Goal: Task Accomplishment & Management: Manage account settings

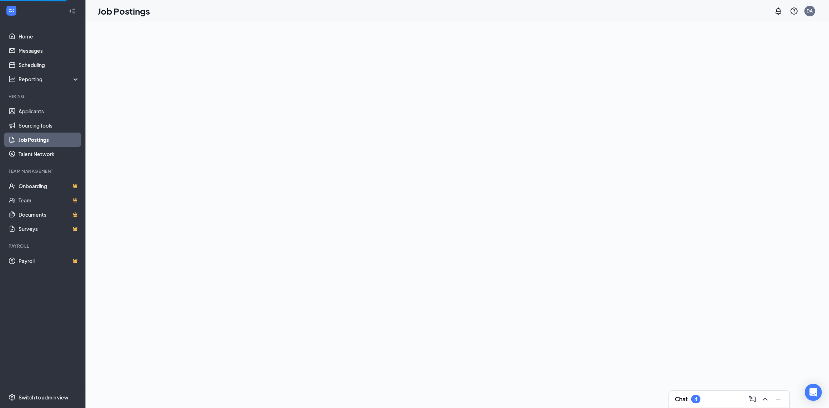
click at [42, 144] on link "Job Postings" at bounding box center [49, 139] width 61 height 14
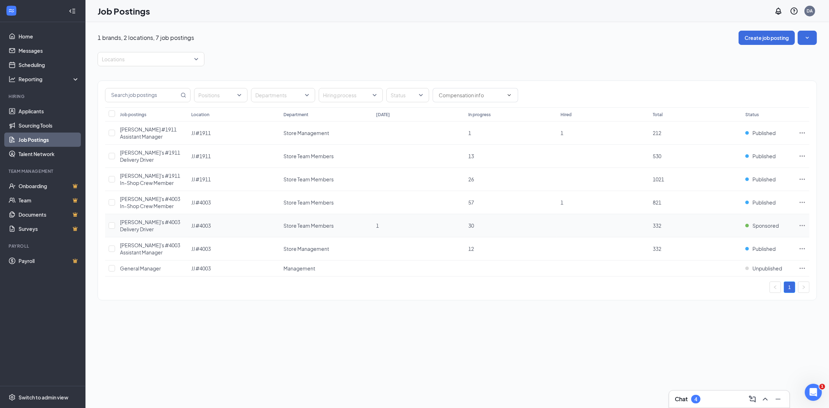
click at [798, 222] on icon "Ellipses" at bounding box center [801, 225] width 7 height 7
click at [740, 263] on p "Get more applicants with these quick and easy sourcing tools." at bounding box center [751, 267] width 95 height 12
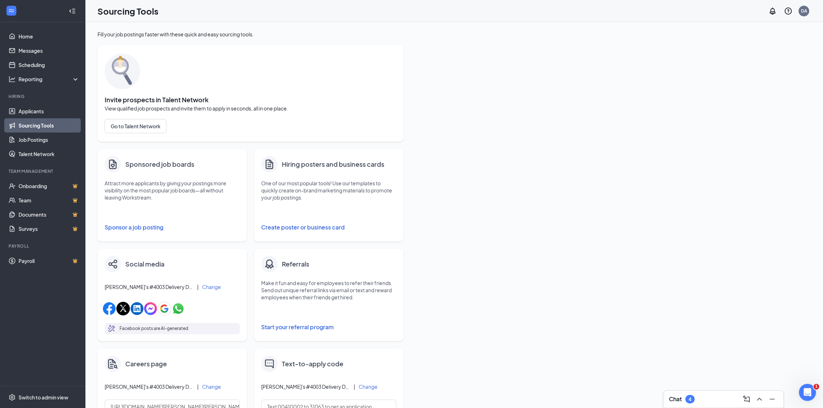
click at [141, 228] on button "Sponsor a job posting" at bounding box center [172, 227] width 135 height 14
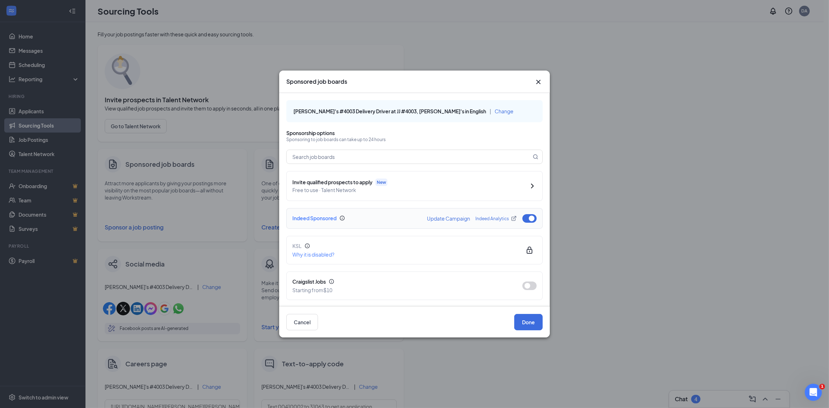
click at [527, 220] on button "button" at bounding box center [529, 218] width 14 height 9
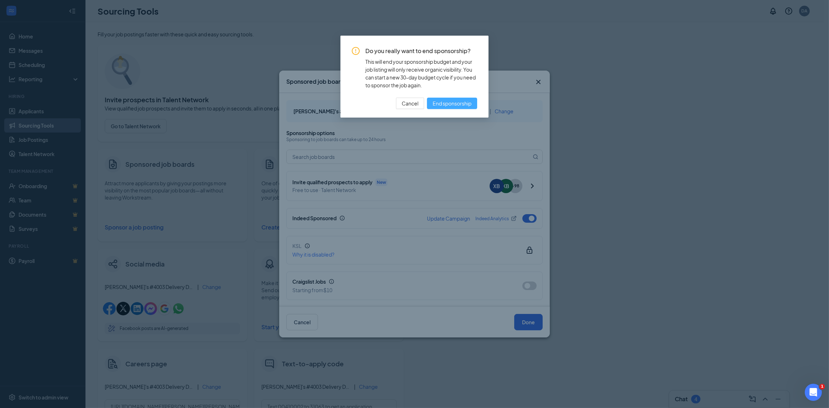
click at [450, 105] on span "End sponsorship" at bounding box center [452, 103] width 39 height 8
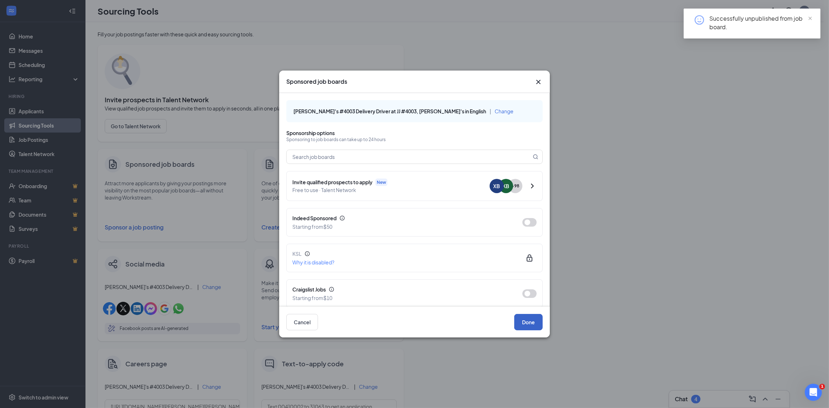
click at [528, 326] on button "Done" at bounding box center [528, 322] width 28 height 16
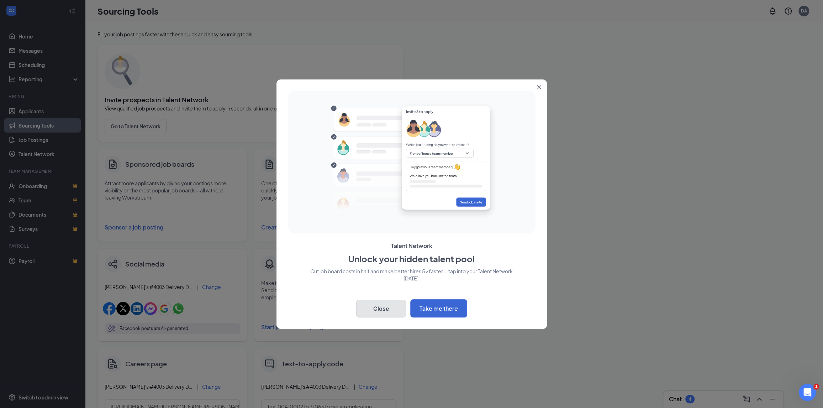
click at [385, 309] on button "Close" at bounding box center [381, 308] width 50 height 18
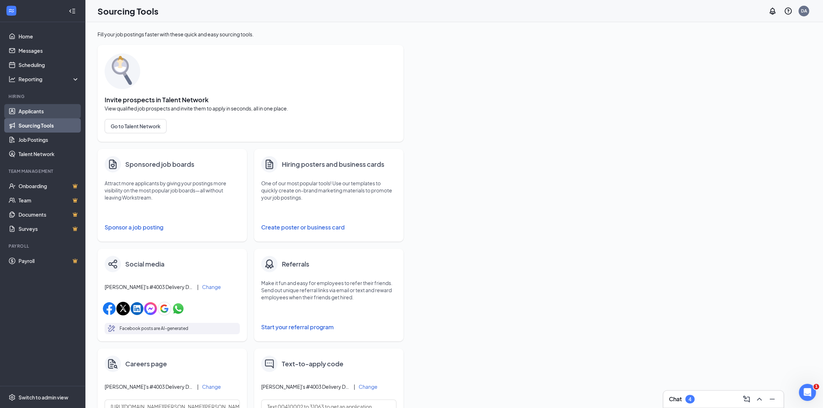
click at [31, 111] on link "Applicants" at bounding box center [49, 111] width 61 height 14
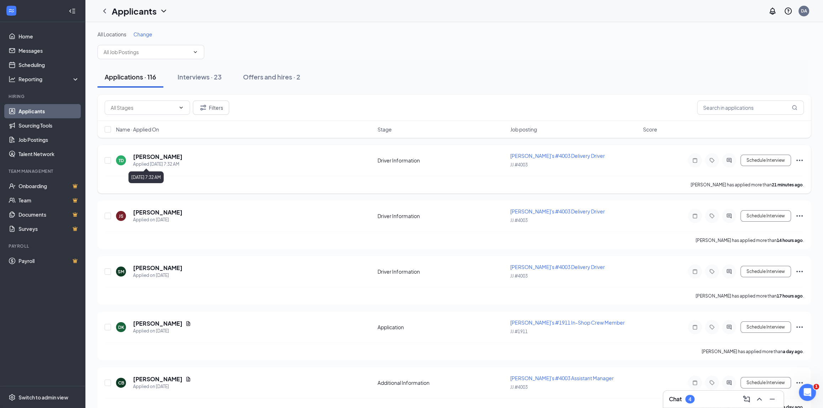
click at [140, 156] on h5 "[PERSON_NAME]" at bounding box center [157, 157] width 49 height 8
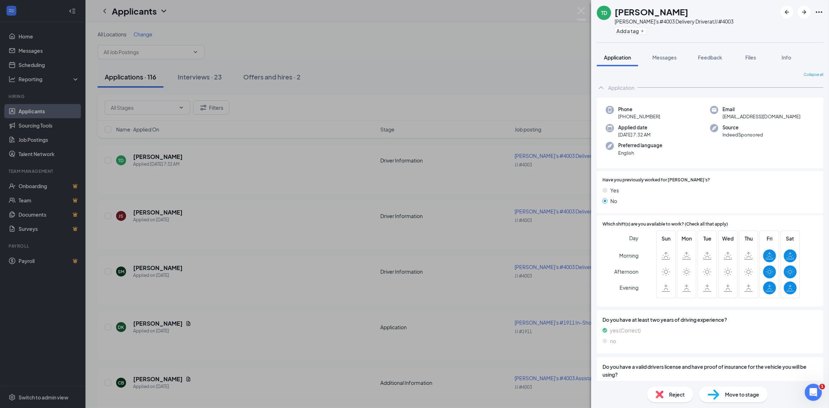
click at [152, 191] on div "TD [PERSON_NAME] [PERSON_NAME]'s #4003 Delivery Driver at JJ #4003 Add a tag Ap…" at bounding box center [414, 204] width 829 height 408
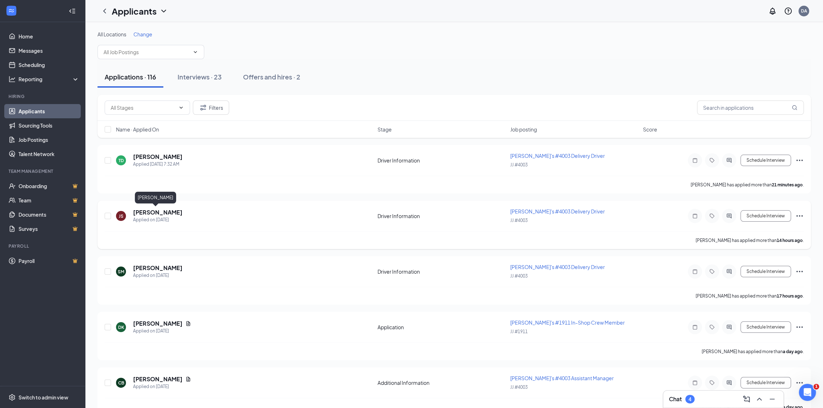
click at [151, 213] on h5 "[PERSON_NAME]" at bounding box center [157, 212] width 49 height 8
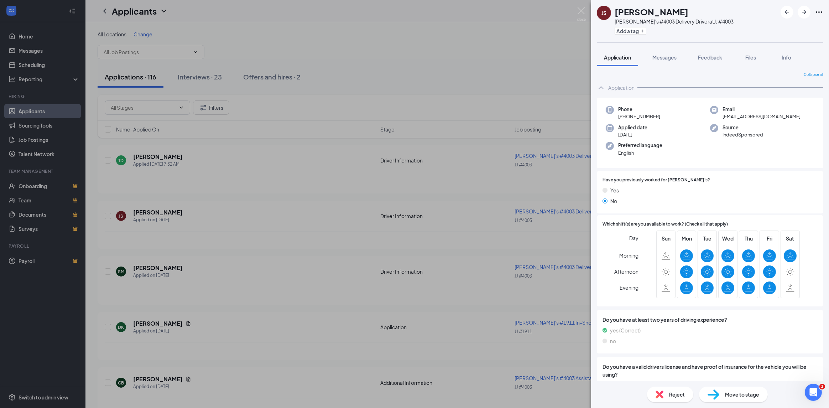
click at [200, 218] on div "JS [PERSON_NAME]'s #4003 Delivery Driver at JJ #4003 Add a tag Application Mess…" at bounding box center [414, 204] width 829 height 408
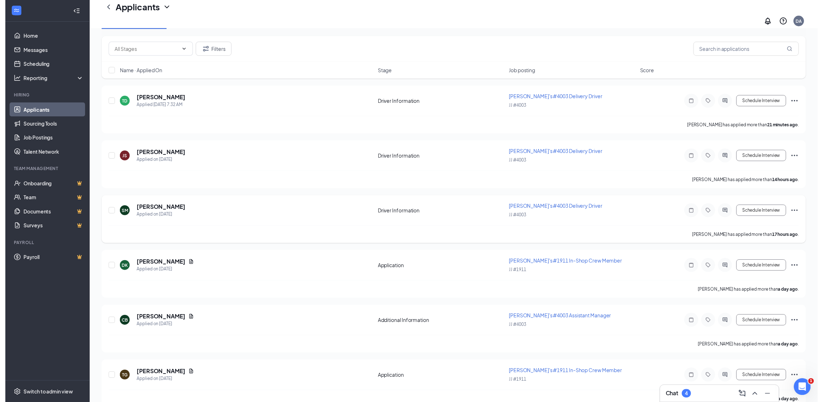
scroll to position [71, 0]
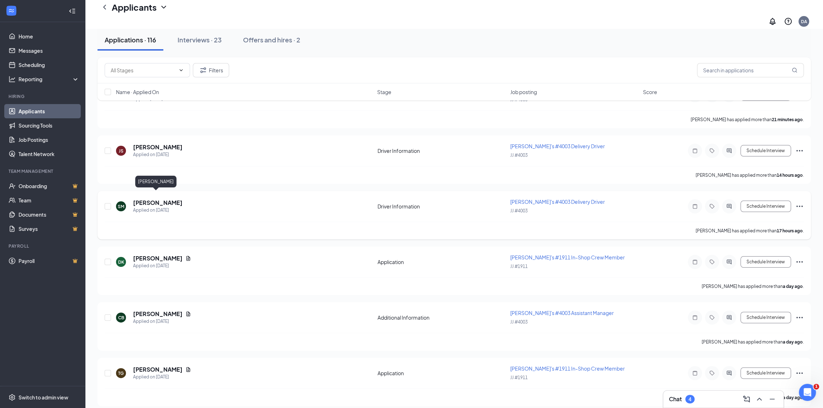
click at [151, 199] on h5 "[PERSON_NAME]" at bounding box center [157, 203] width 49 height 8
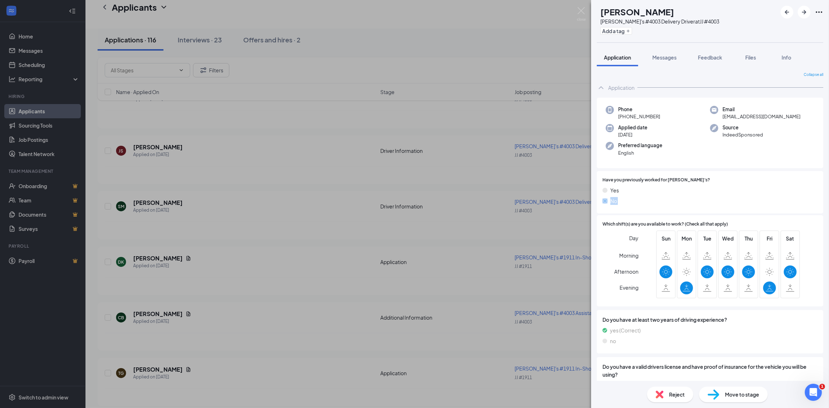
click at [200, 214] on div "[PERSON_NAME] [PERSON_NAME]'s #4003 Delivery Driver at JJ #4003 Add a tag Appli…" at bounding box center [414, 204] width 829 height 408
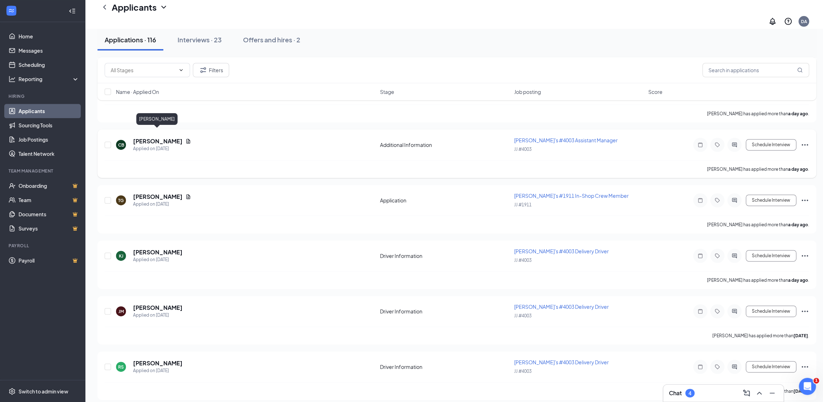
scroll to position [249, 0]
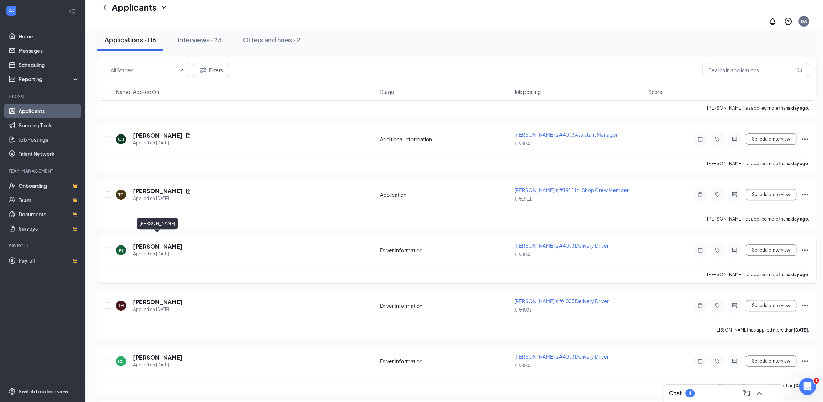
click at [161, 243] on h5 "[PERSON_NAME]" at bounding box center [157, 247] width 49 height 8
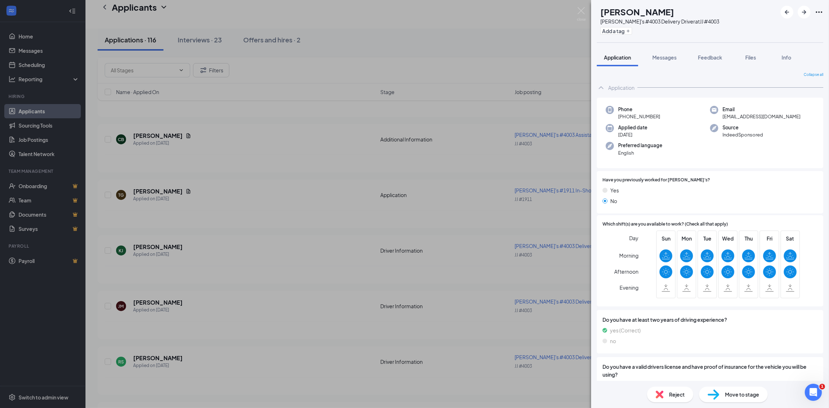
click at [731, 395] on span "Move to stage" at bounding box center [742, 394] width 34 height 8
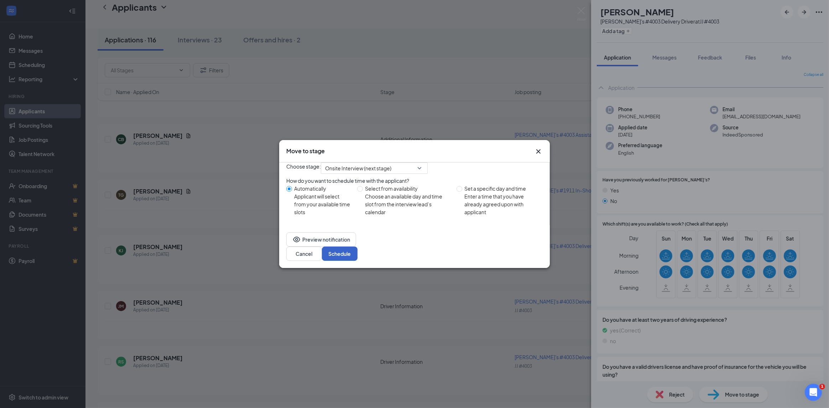
click at [357, 261] on button "Schedule" at bounding box center [340, 253] width 36 height 14
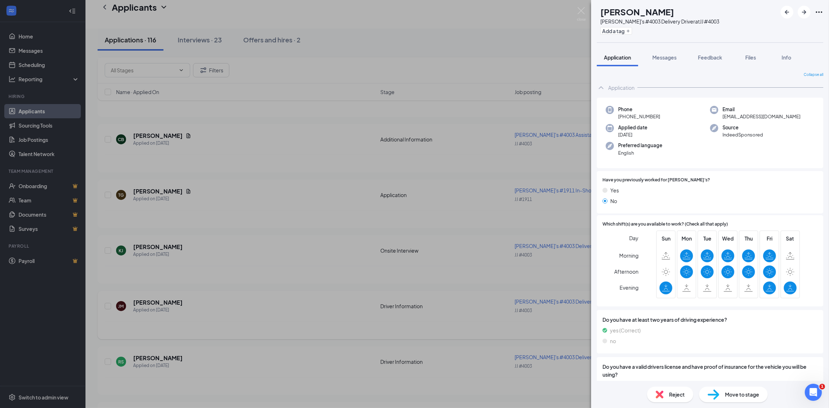
drag, startPoint x: 200, startPoint y: 302, endPoint x: 168, endPoint y: 318, distance: 36.1
click at [200, 302] on div "[PERSON_NAME] [PERSON_NAME]'s #4003 Delivery Driver at JJ #4003 Add a tag Appli…" at bounding box center [414, 204] width 829 height 408
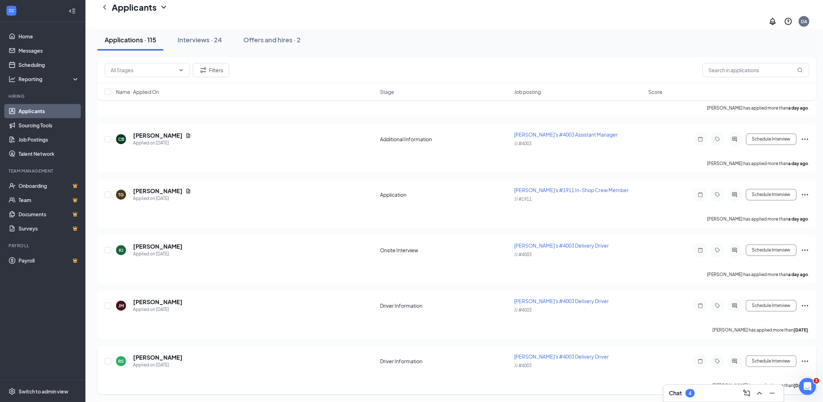
click at [148, 354] on h5 "[PERSON_NAME]" at bounding box center [157, 358] width 49 height 8
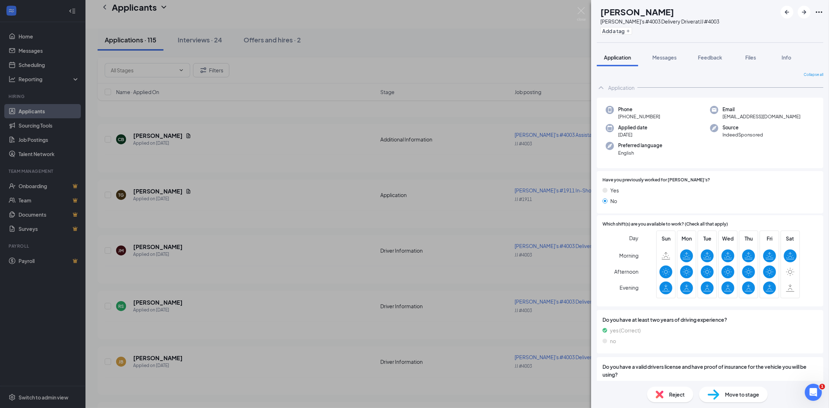
click at [146, 285] on div "[PERSON_NAME] [PERSON_NAME] [PERSON_NAME]'s #4003 Delivery Driver at JJ #4003 A…" at bounding box center [414, 204] width 829 height 408
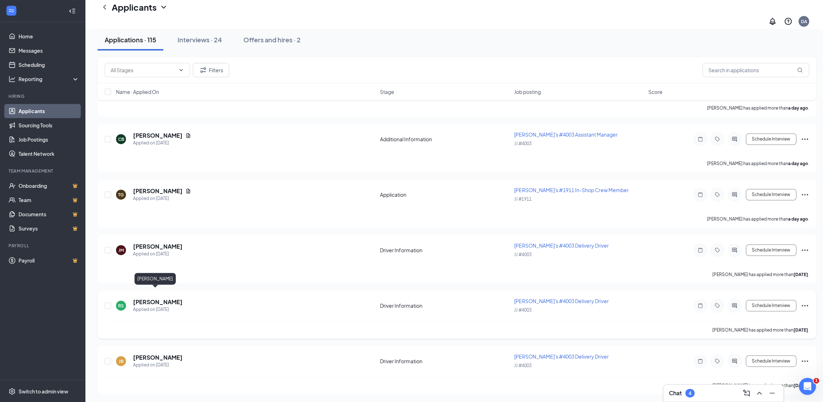
click at [150, 298] on h5 "[PERSON_NAME]" at bounding box center [157, 302] width 49 height 8
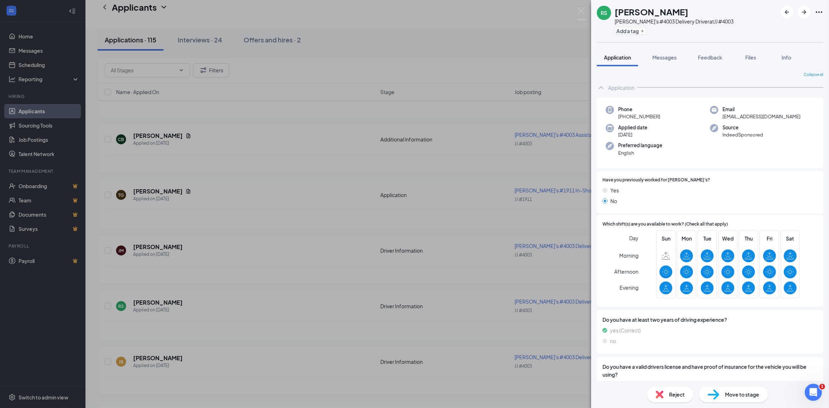
click at [731, 392] on span "Move to stage" at bounding box center [742, 394] width 34 height 8
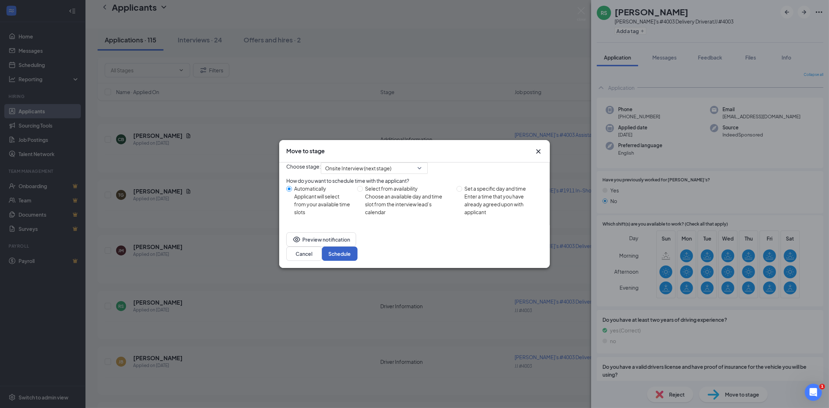
click at [357, 257] on button "Schedule" at bounding box center [340, 253] width 36 height 14
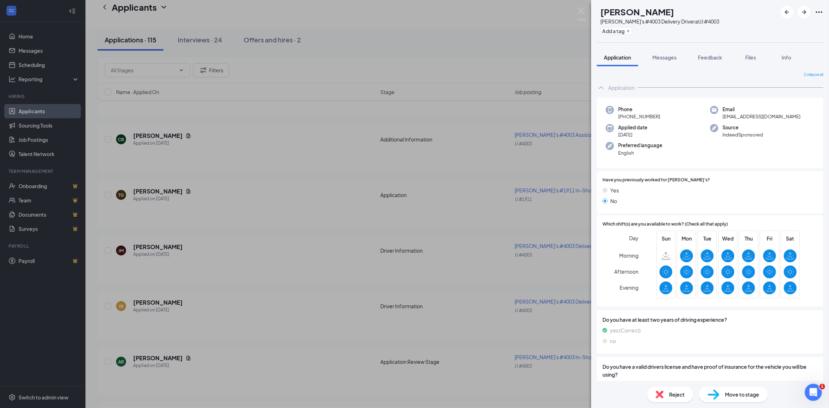
click at [730, 396] on span "Move to stage" at bounding box center [742, 394] width 34 height 8
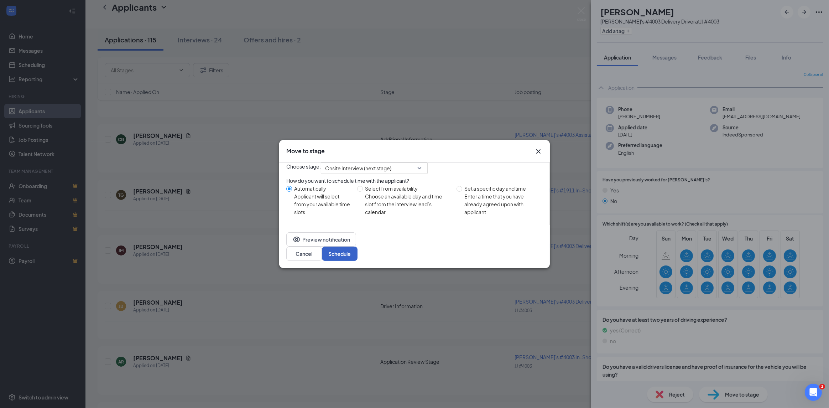
click at [357, 260] on button "Schedule" at bounding box center [340, 253] width 36 height 14
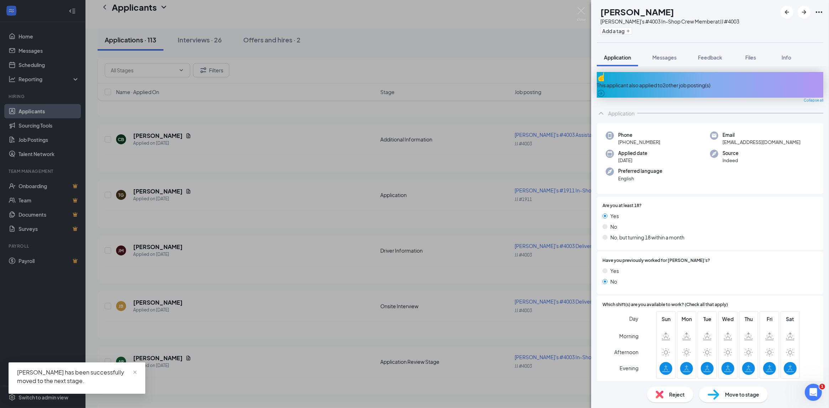
click at [398, 304] on div "AR [PERSON_NAME] [PERSON_NAME]'s #4003 In-Shop Crew Member at JJ #4003 Add a ta…" at bounding box center [414, 204] width 829 height 408
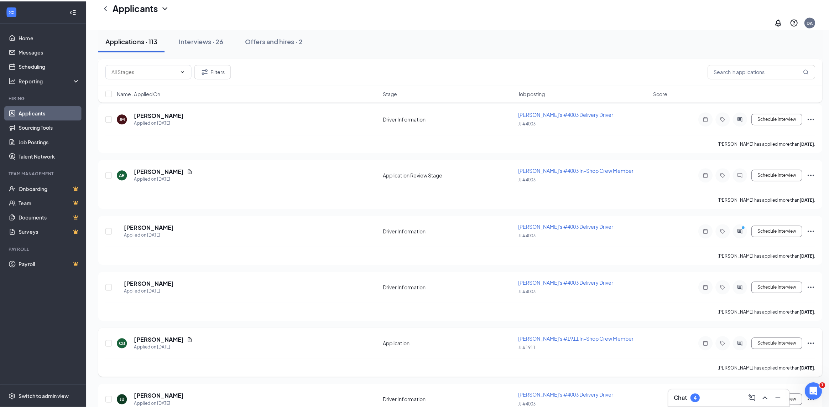
scroll to position [392, 0]
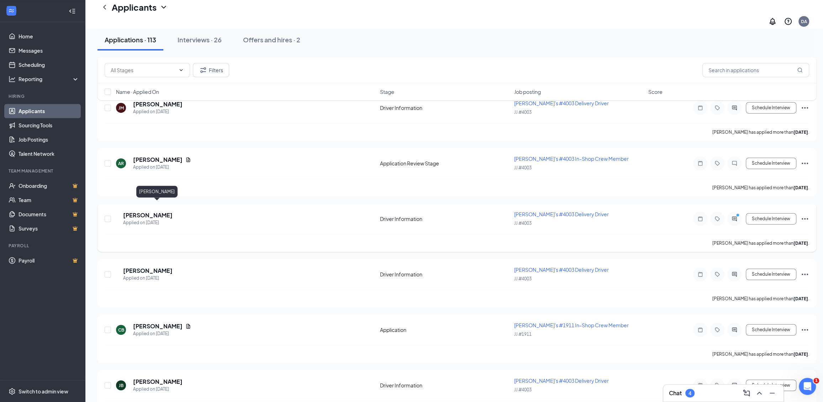
click at [165, 211] on h5 "[PERSON_NAME]" at bounding box center [147, 215] width 49 height 8
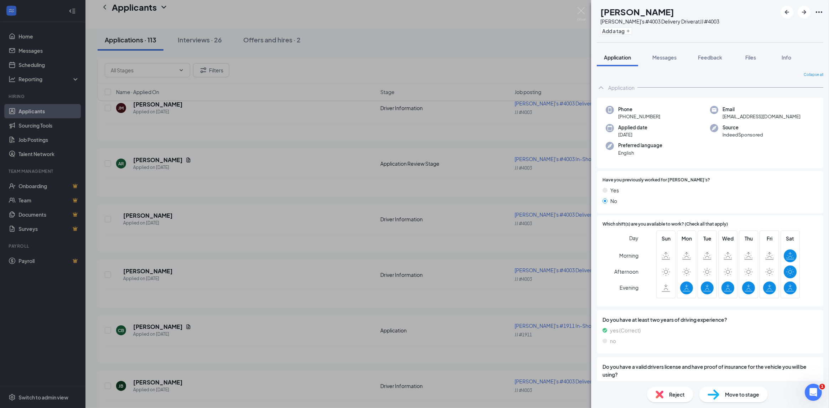
drag, startPoint x: 166, startPoint y: 232, endPoint x: 189, endPoint y: 246, distance: 26.9
click at [167, 233] on div "[PERSON_NAME] [PERSON_NAME]'s #4003 Delivery Driver at JJ #4003 Add a tag Appli…" at bounding box center [414, 204] width 829 height 408
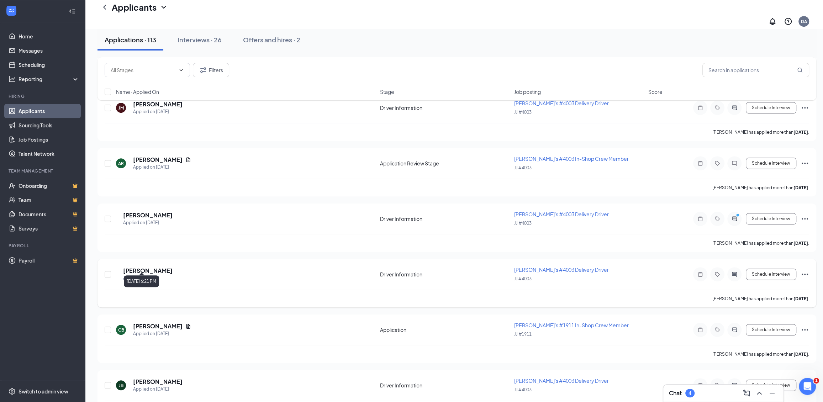
click at [153, 275] on div "Applied on [DATE]" at bounding box center [147, 278] width 49 height 7
click at [156, 267] on h5 "[PERSON_NAME]" at bounding box center [147, 271] width 49 height 8
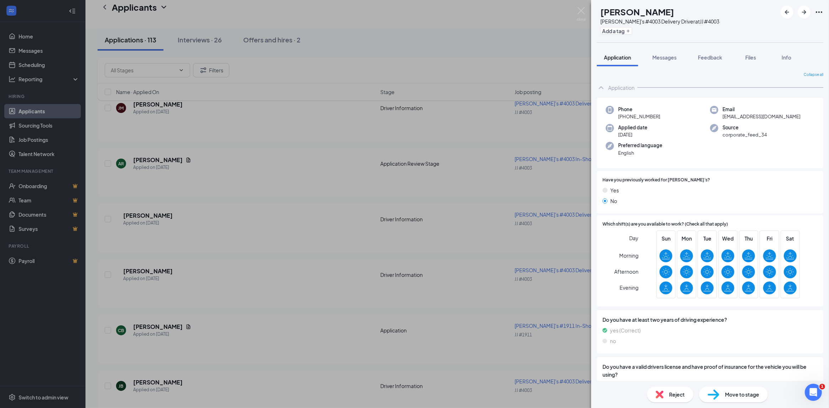
click at [722, 393] on div "Move to stage" at bounding box center [733, 394] width 69 height 16
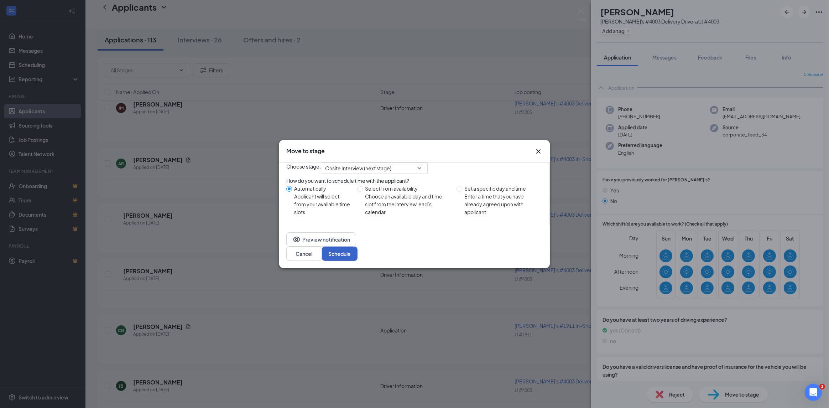
click at [357, 259] on button "Schedule" at bounding box center [340, 253] width 36 height 14
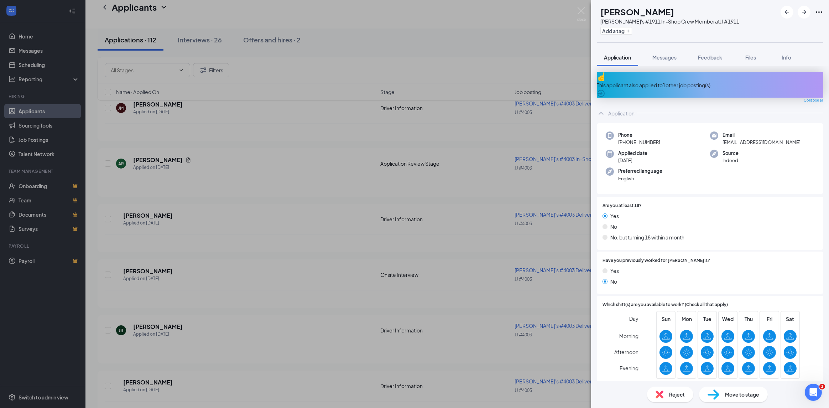
click at [283, 322] on div "CB [PERSON_NAME] [PERSON_NAME]'s #1911 In-Shop Crew Member at JJ #1911 Add a ta…" at bounding box center [414, 204] width 829 height 408
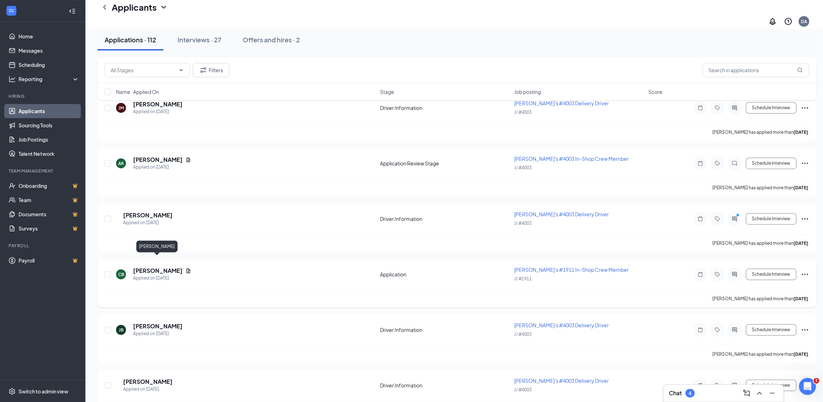
click at [165, 267] on h5 "[PERSON_NAME]" at bounding box center [157, 271] width 49 height 8
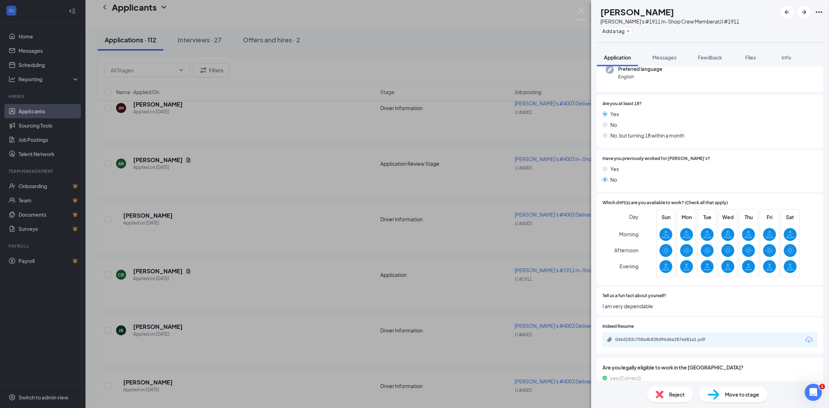
scroll to position [118, 0]
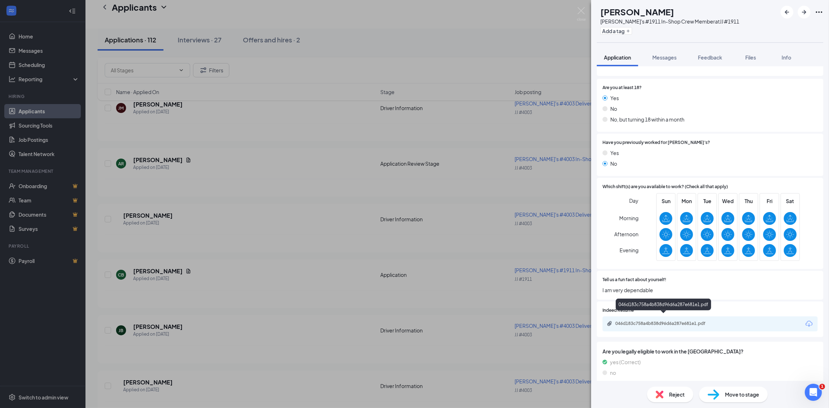
click at [662, 320] on div "046d183c758a4b838d96d6a287e681e1.pdf" at bounding box center [665, 323] width 100 height 6
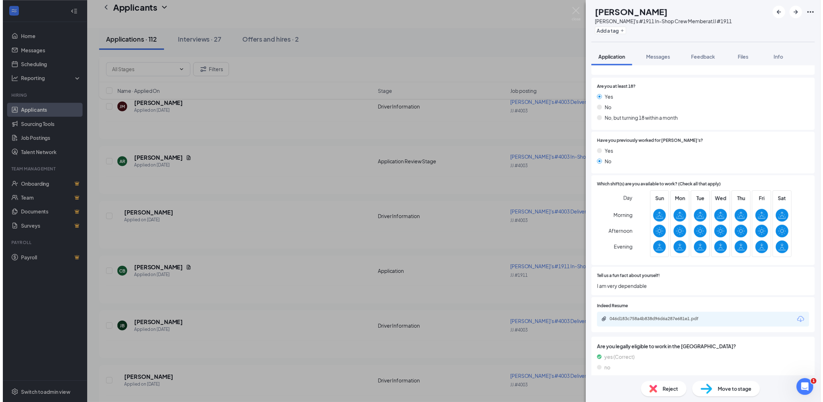
scroll to position [115, 0]
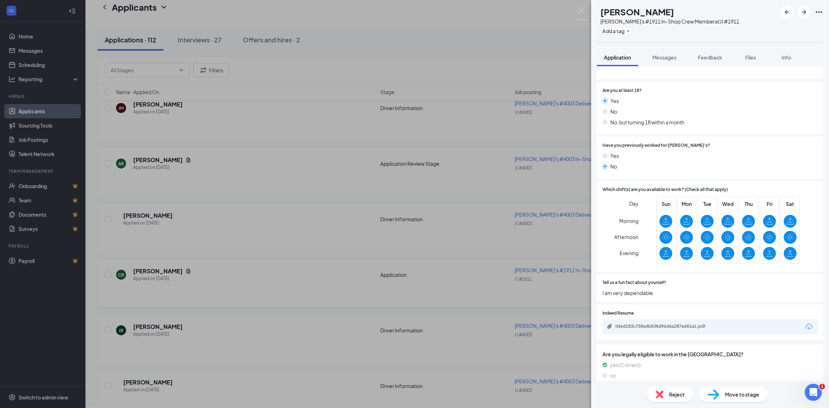
click at [226, 281] on div "CB [PERSON_NAME] [PERSON_NAME]'s #1911 In-Shop Crew Member at JJ #1911 Add a ta…" at bounding box center [414, 204] width 829 height 408
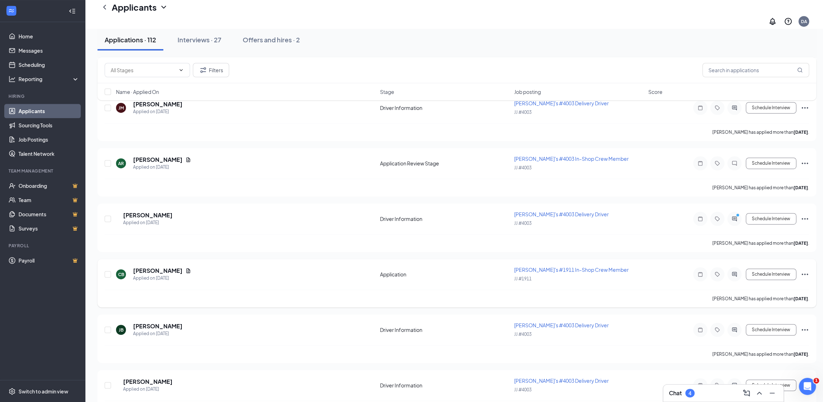
scroll to position [427, 0]
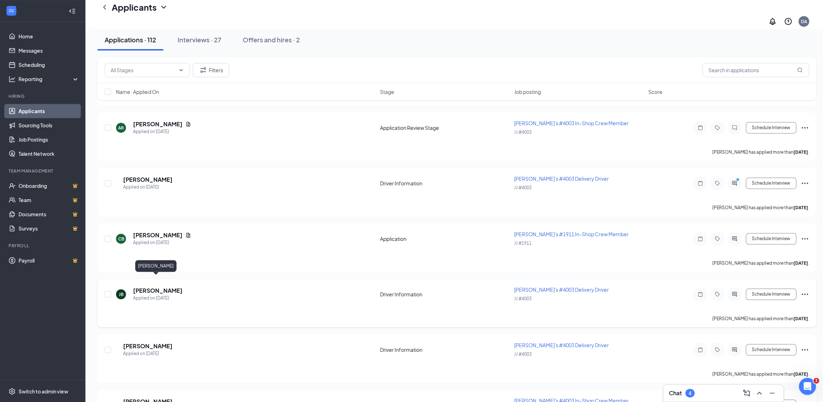
click at [157, 287] on h5 "[PERSON_NAME]" at bounding box center [157, 291] width 49 height 8
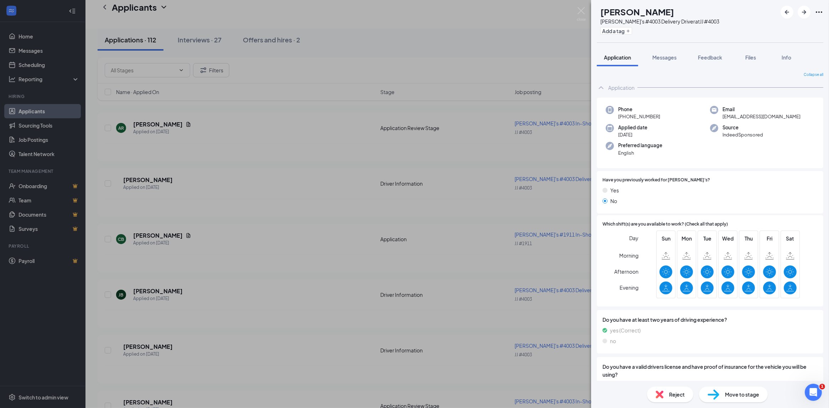
click at [735, 396] on span "Move to stage" at bounding box center [742, 394] width 34 height 8
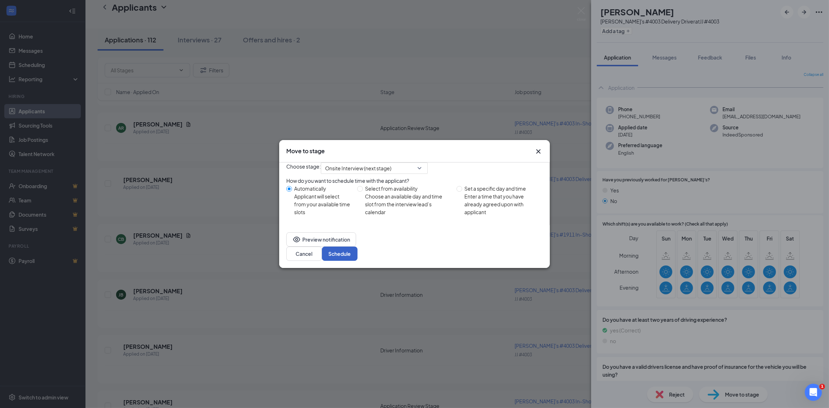
click at [357, 261] on button "Schedule" at bounding box center [340, 253] width 36 height 14
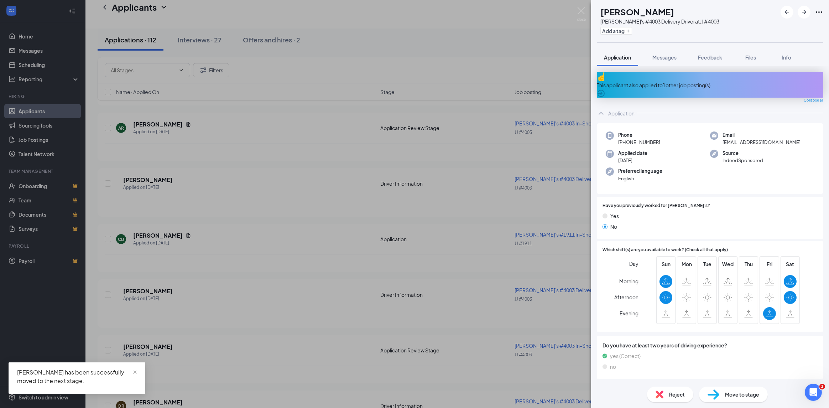
click at [272, 287] on div "DR [PERSON_NAME] [PERSON_NAME]'s #4003 Delivery Driver at JJ #4003 Add a tag Ap…" at bounding box center [414, 204] width 829 height 408
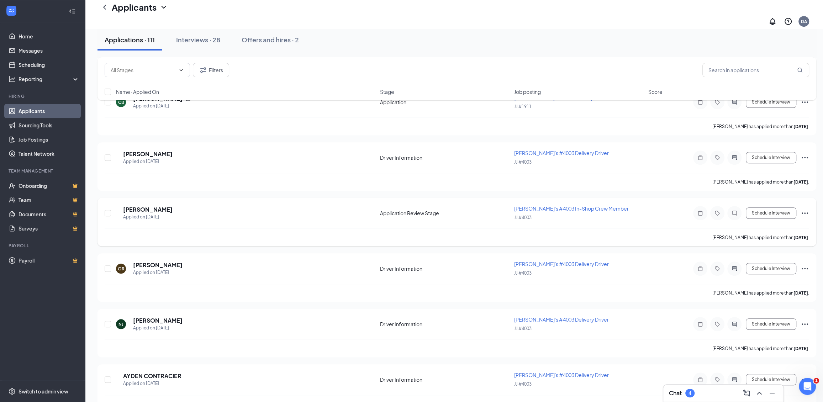
scroll to position [605, 0]
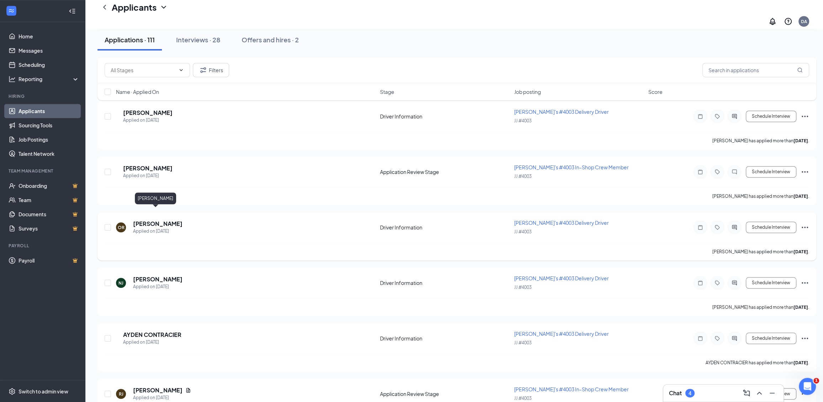
click at [152, 220] on h5 "[PERSON_NAME]" at bounding box center [157, 224] width 49 height 8
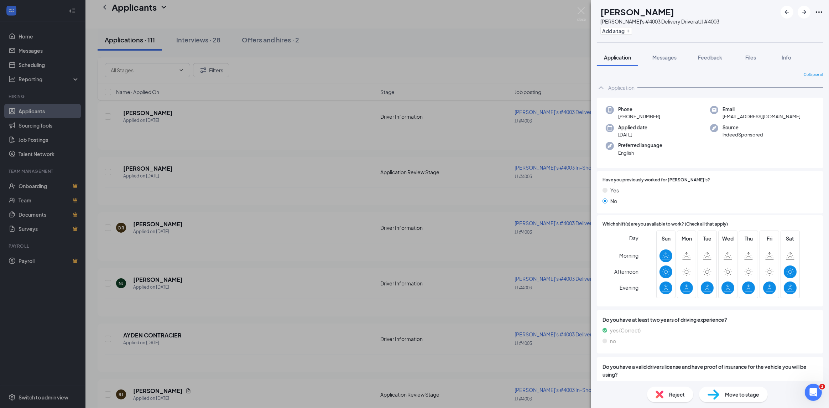
click at [210, 229] on div "OR [PERSON_NAME]'s #4003 Delivery Driver at JJ #4003 Add a tag Application Mess…" at bounding box center [414, 204] width 829 height 408
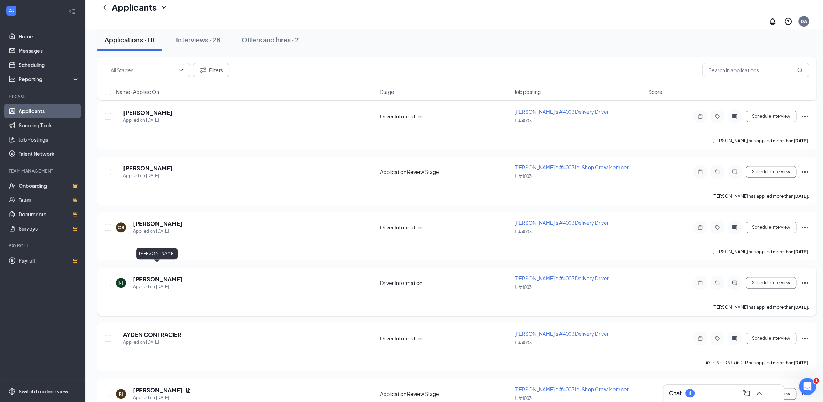
click at [168, 276] on h5 "[PERSON_NAME]" at bounding box center [157, 280] width 49 height 8
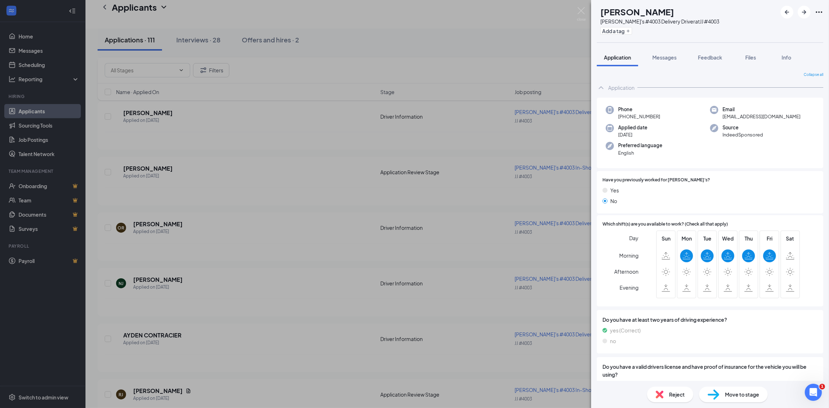
click at [225, 222] on div "NJ [PERSON_NAME] [PERSON_NAME]'s #4003 Delivery Driver at JJ #4003 Add a tag Ap…" at bounding box center [414, 204] width 829 height 408
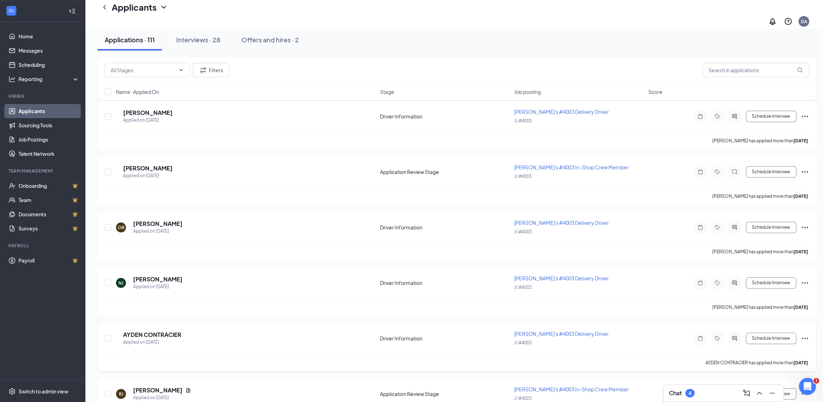
click at [182, 331] on h5 "AYDEN CONTRACIER" at bounding box center [152, 335] width 58 height 8
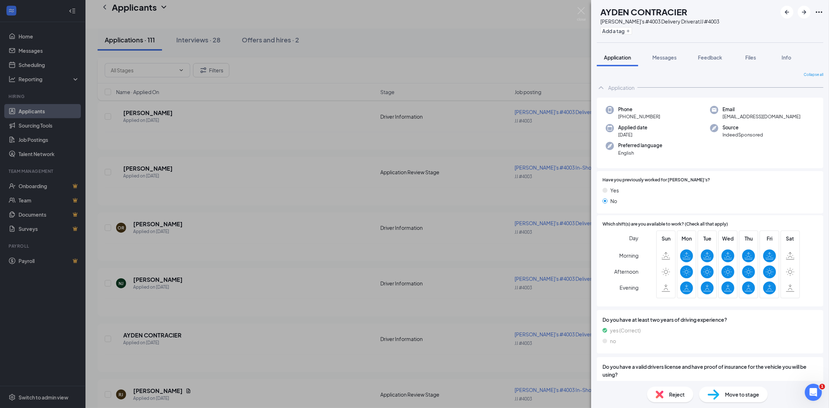
click at [256, 313] on div "AC AYDEN [PERSON_NAME]'s #4003 Delivery Driver at JJ #4003 Add a tag Applicatio…" at bounding box center [414, 204] width 829 height 408
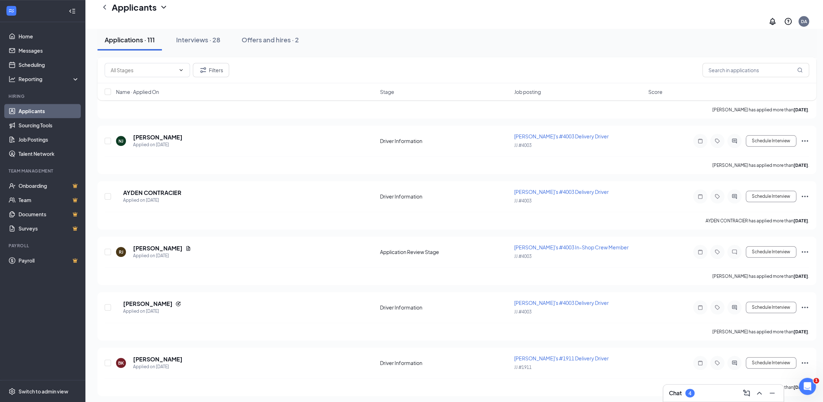
scroll to position [748, 0]
click at [696, 395] on div "Chat 4" at bounding box center [723, 393] width 109 height 11
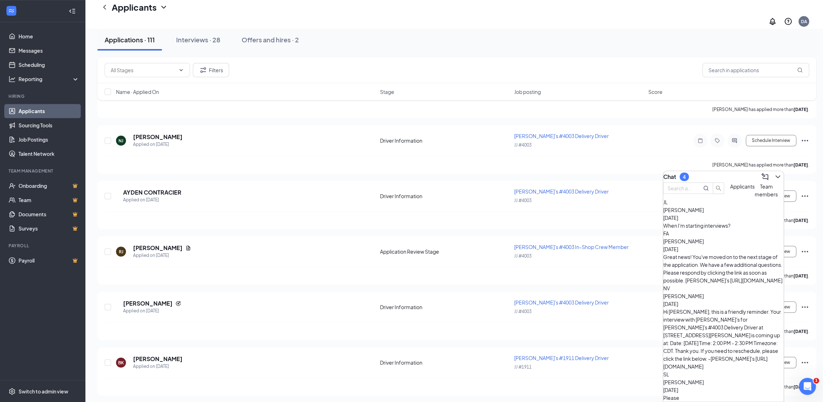
click at [693, 230] on div "When I'm starting interviews?" at bounding box center [724, 226] width 120 height 8
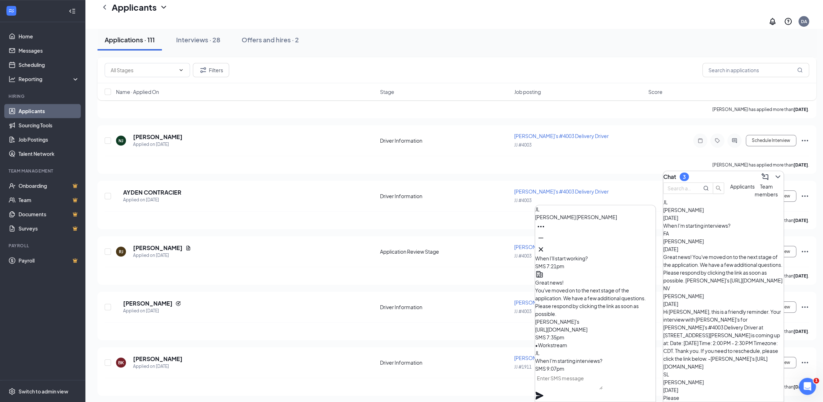
scroll to position [-36, 0]
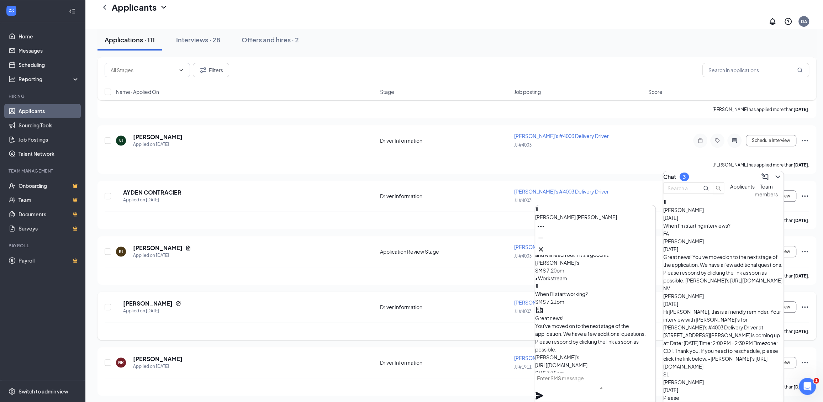
click at [476, 323] on div "[PERSON_NAME] has applied more than [DATE] ." at bounding box center [457, 332] width 705 height 18
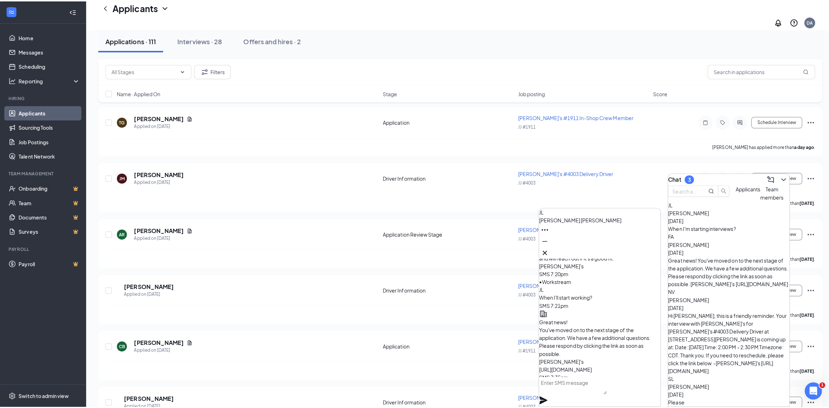
scroll to position [320, 0]
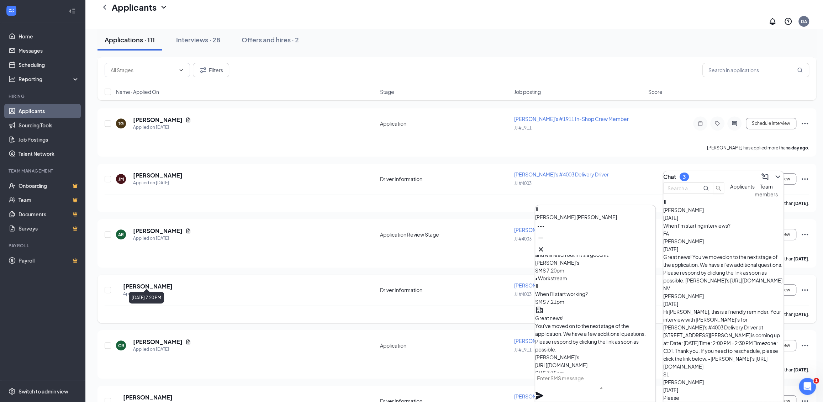
click at [161, 283] on h5 "[PERSON_NAME]" at bounding box center [147, 287] width 49 height 8
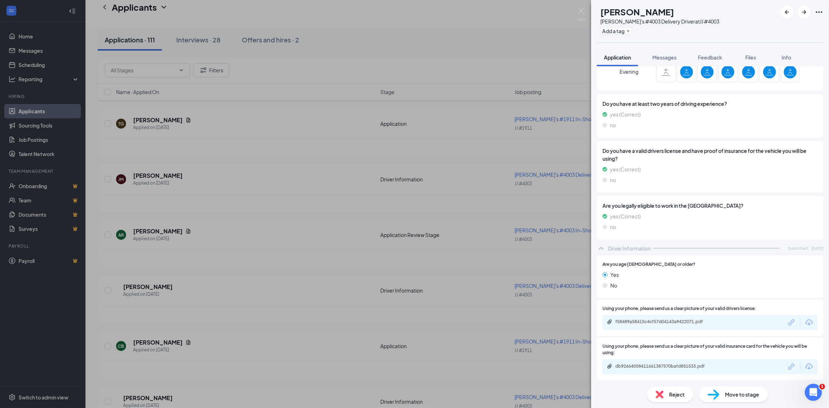
scroll to position [216, 0]
click at [648, 324] on div "f58489a58415c4cf57d04143a9422071.pdf" at bounding box center [665, 321] width 100 height 6
click at [739, 397] on span "Move to stage" at bounding box center [742, 394] width 34 height 8
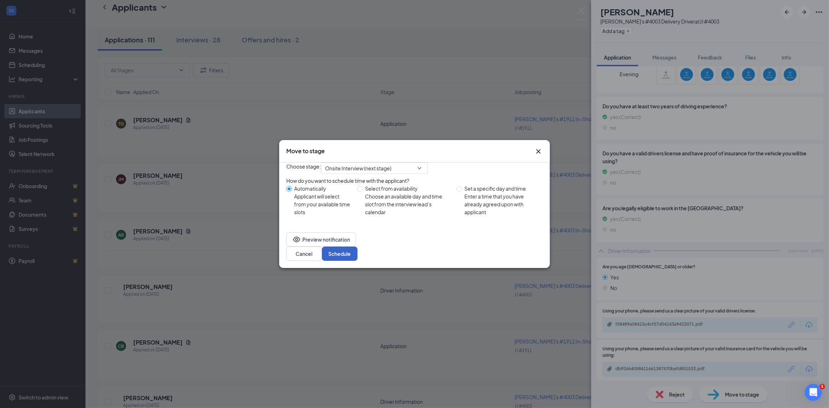
click at [357, 257] on button "Schedule" at bounding box center [340, 253] width 36 height 14
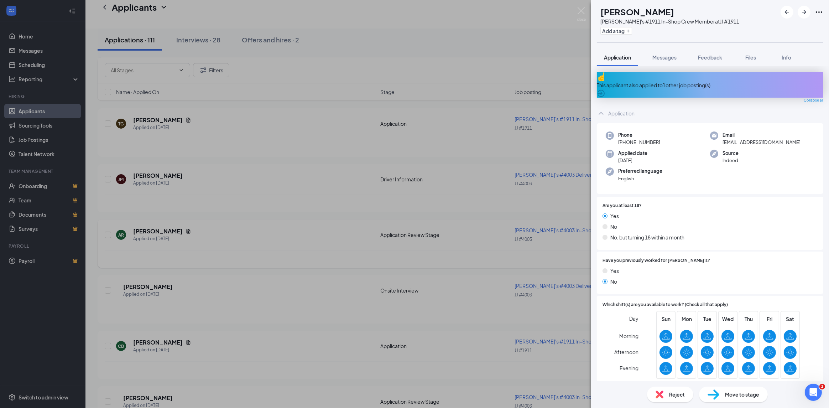
drag, startPoint x: 326, startPoint y: 258, endPoint x: 292, endPoint y: 256, distance: 34.6
click at [321, 257] on div "CB [PERSON_NAME] [PERSON_NAME]'s #1911 In-Shop Crew Member at JJ #1911 Add a ta…" at bounding box center [414, 204] width 829 height 408
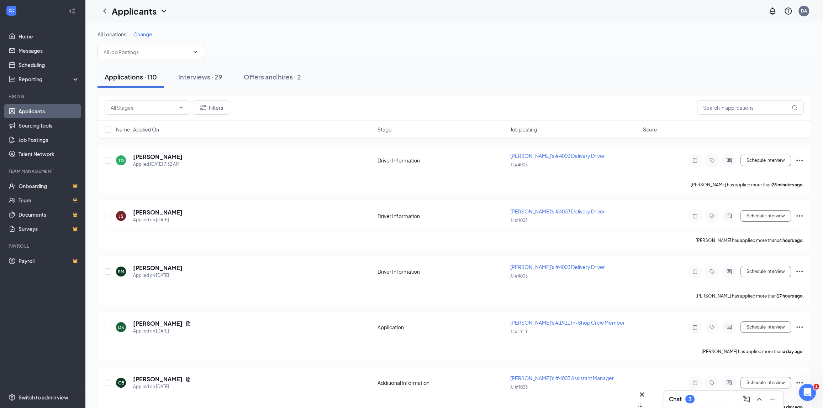
click at [703, 400] on div "Chat 3" at bounding box center [723, 398] width 109 height 11
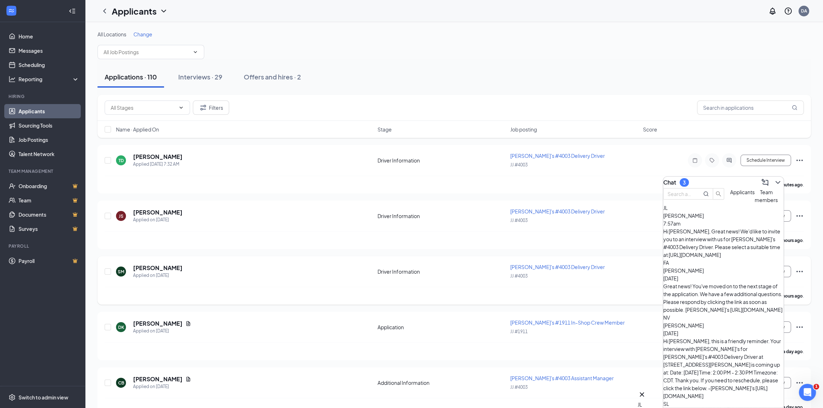
click at [284, 290] on div "[PERSON_NAME] has applied more than 17 hours ago ." at bounding box center [455, 296] width 700 height 18
click at [373, 57] on div "All Locations Change" at bounding box center [455, 45] width 714 height 28
click at [35, 67] on link "Scheduling" at bounding box center [49, 65] width 61 height 14
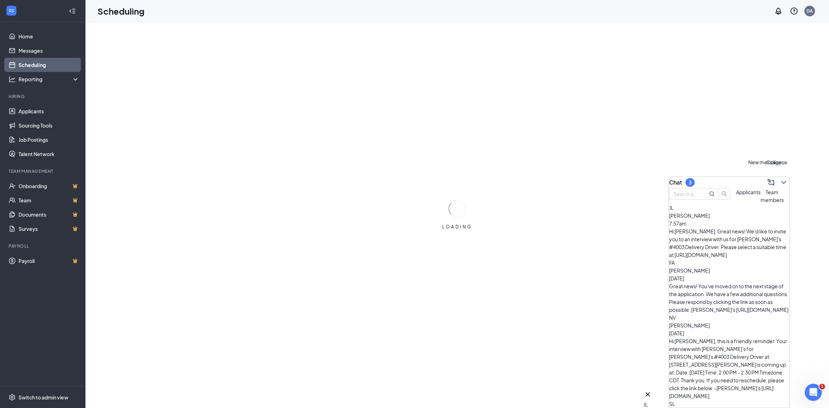
click at [783, 180] on button at bounding box center [783, 182] width 11 height 11
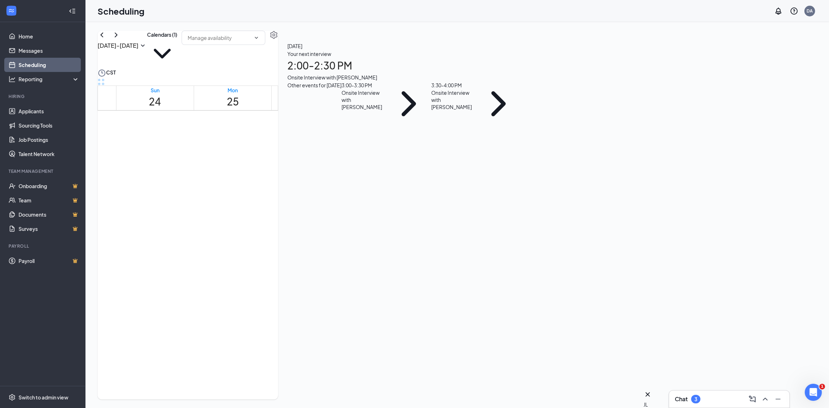
scroll to position [527, 0]
click at [293, 235] on div "1" at bounding box center [300, 238] width 19 height 7
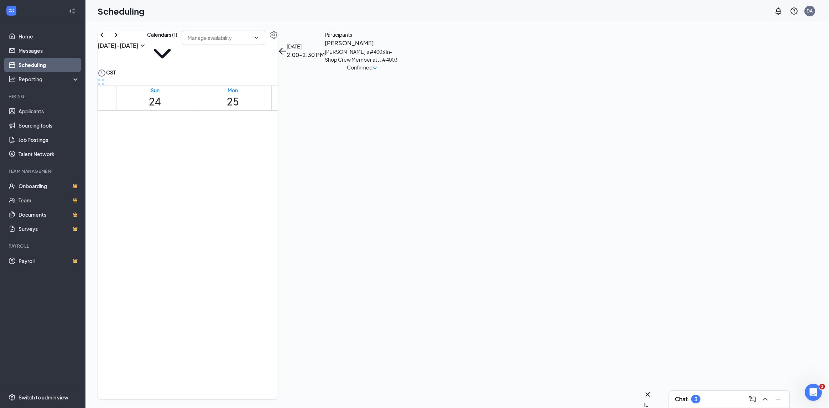
click at [309, 242] on div "1" at bounding box center [318, 238] width 19 height 7
click at [328, 242] on div "1" at bounding box center [337, 238] width 19 height 7
click at [303, 235] on div "1" at bounding box center [300, 238] width 19 height 7
click at [399, 71] on div "Confirmed" at bounding box center [362, 67] width 75 height 8
click at [377, 70] on icon "down" at bounding box center [374, 68] width 5 height 5
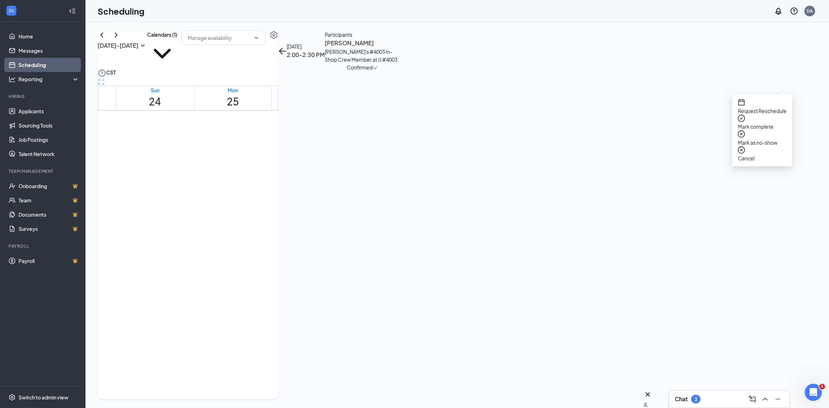
click at [765, 154] on span "Cancel" at bounding box center [762, 158] width 49 height 8
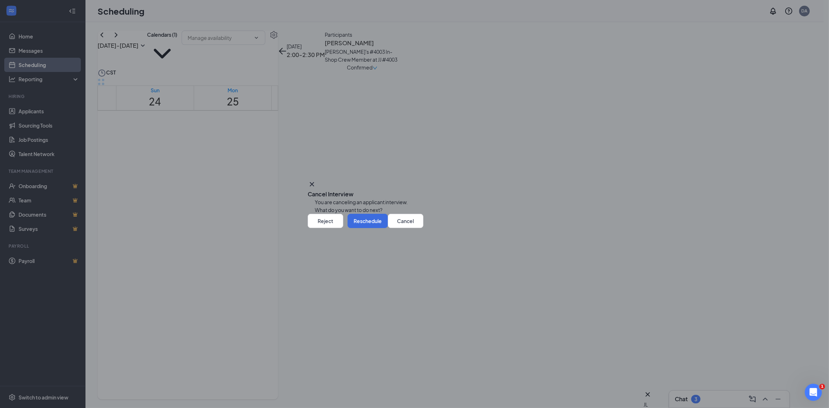
click at [316, 180] on icon "Cross" at bounding box center [312, 184] width 9 height 9
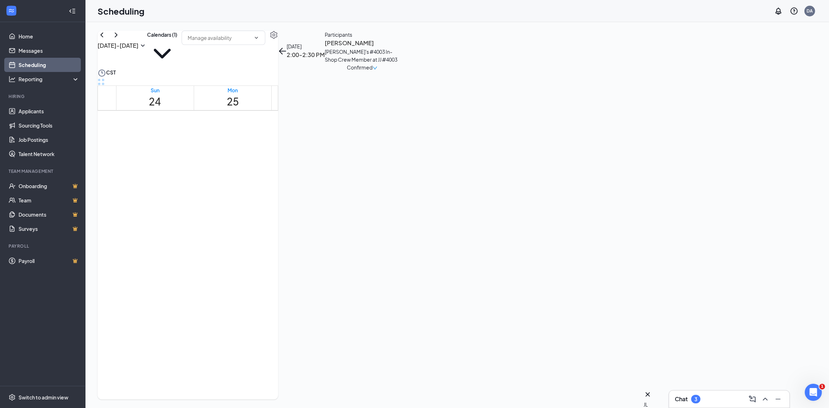
click at [399, 48] on h3 "[PERSON_NAME]" at bounding box center [362, 42] width 75 height 9
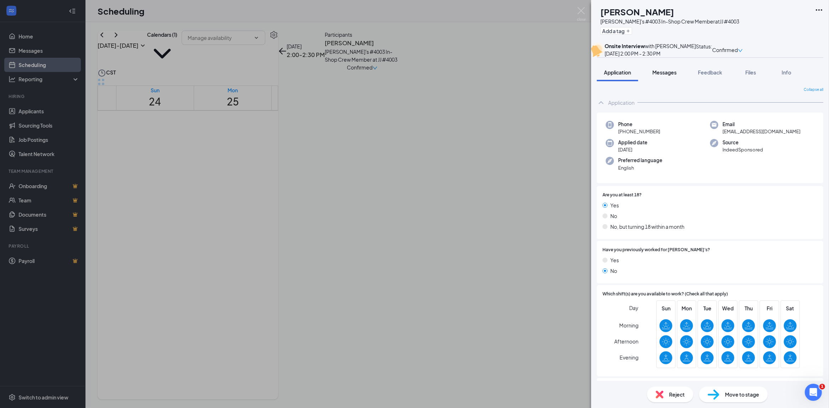
click at [668, 75] on span "Messages" at bounding box center [664, 72] width 24 height 6
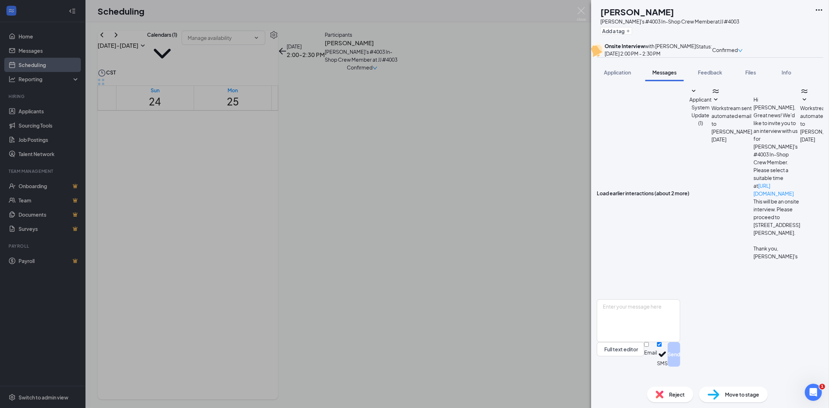
scroll to position [126, 0]
click at [665, 320] on textarea at bounding box center [638, 320] width 83 height 43
drag, startPoint x: 705, startPoint y: 346, endPoint x: 614, endPoint y: 324, distance: 93.4
click at [614, 324] on textarea "Good morning. I just wanted to reach out and let you know this position has bee…" at bounding box center [638, 320] width 83 height 43
click at [680, 342] on textarea "Good morning. I just wanted to reach out and let you know this position has bee…" at bounding box center [638, 320] width 83 height 43
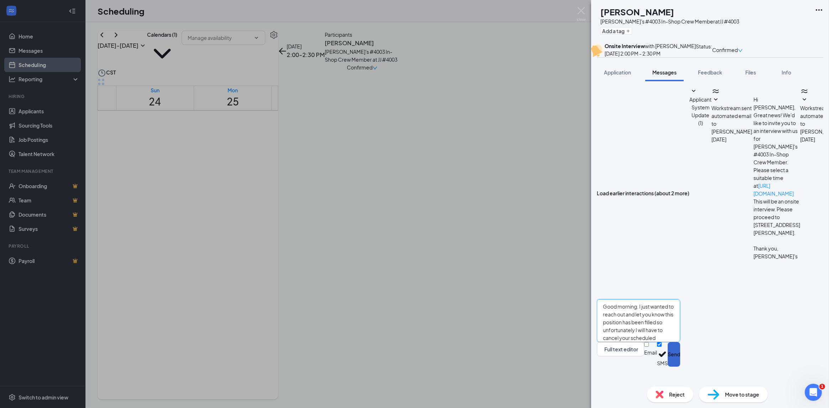
type textarea "Good morning. I just wanted to reach out and let you know this position has bee…"
click at [680, 366] on button "Send" at bounding box center [673, 354] width 12 height 25
click at [743, 52] on icon "down" at bounding box center [740, 50] width 5 height 5
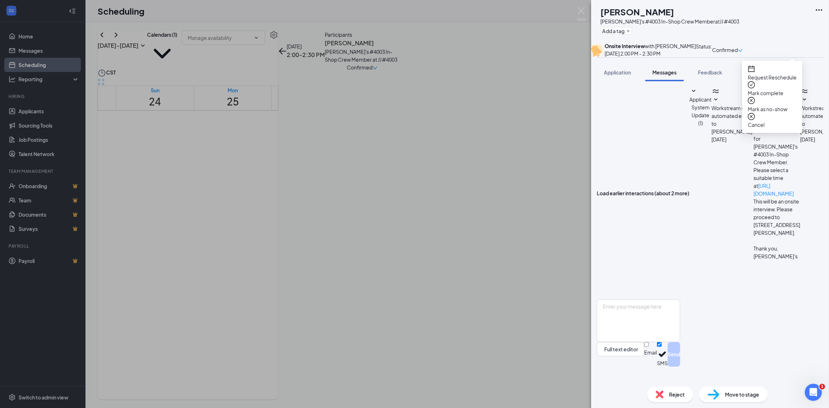
click at [770, 121] on span "Cancel" at bounding box center [772, 125] width 49 height 8
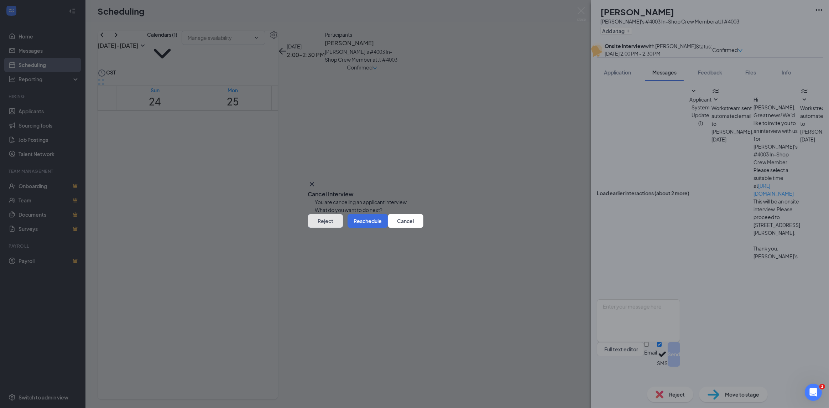
click at [343, 228] on button "Reject" at bounding box center [326, 221] width 36 height 14
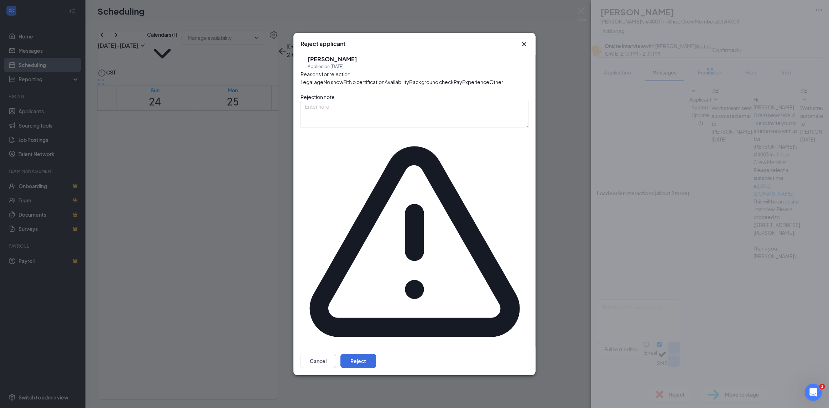
scroll to position [173, 0]
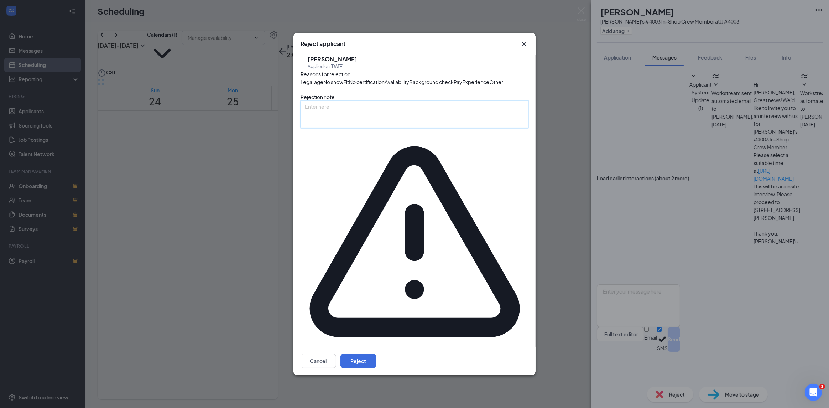
click at [348, 128] on textarea at bounding box center [414, 114] width 228 height 27
type textarea "Position Filled"
click at [376, 353] on button "Reject" at bounding box center [358, 360] width 36 height 14
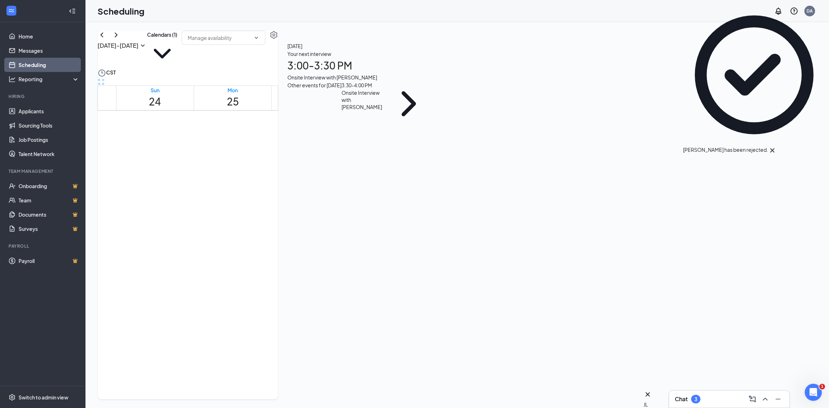
click at [297, 242] on div "1" at bounding box center [309, 238] width 25 height 7
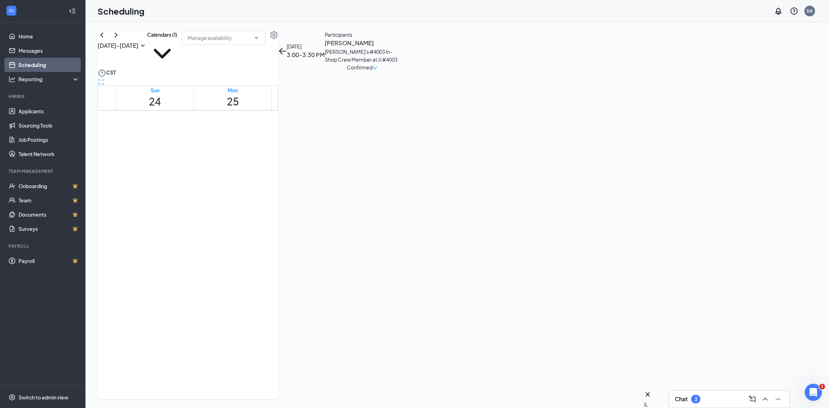
click at [302, 235] on span "3:00-3:30 PM" at bounding box center [307, 227] width 21 height 14
click at [399, 48] on h3 "[PERSON_NAME]" at bounding box center [362, 42] width 75 height 9
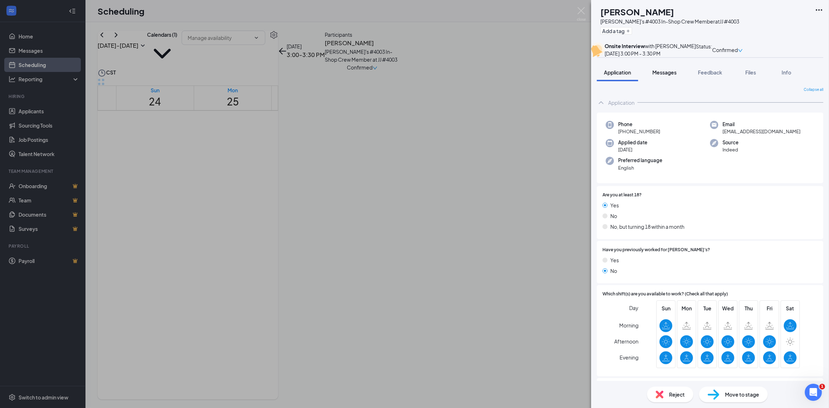
click at [669, 75] on span "Messages" at bounding box center [664, 72] width 24 height 6
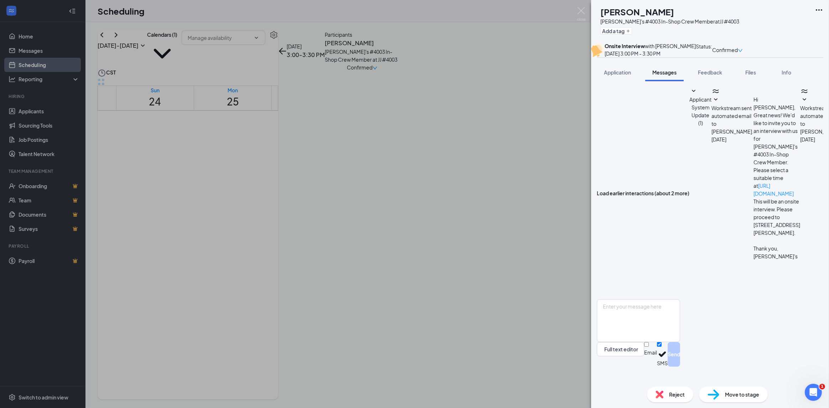
scroll to position [126, 0]
click at [636, 328] on textarea at bounding box center [638, 320] width 83 height 43
paste textarea "Good morning. I just wanted to reach out and let you know this position has bee…"
type textarea "Good morning. I just wanted to reach out and let you know this position has bee…"
click at [680, 366] on button "Send" at bounding box center [673, 354] width 12 height 25
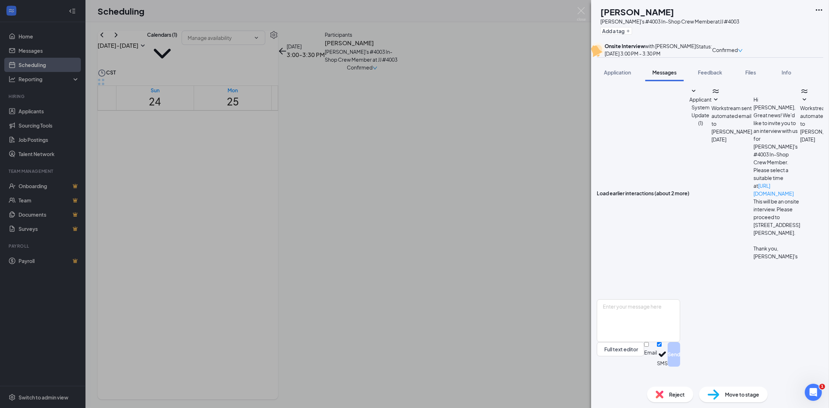
scroll to position [210, 0]
click at [819, 9] on icon "Ellipses" at bounding box center [818, 10] width 9 height 9
drag, startPoint x: 433, startPoint y: 149, endPoint x: 387, endPoint y: 179, distance: 54.3
click at [428, 152] on div "[PERSON_NAME] [PERSON_NAME]'s #4003 In-Shop Crew Member at JJ #4003 Add a tag O…" at bounding box center [414, 204] width 829 height 408
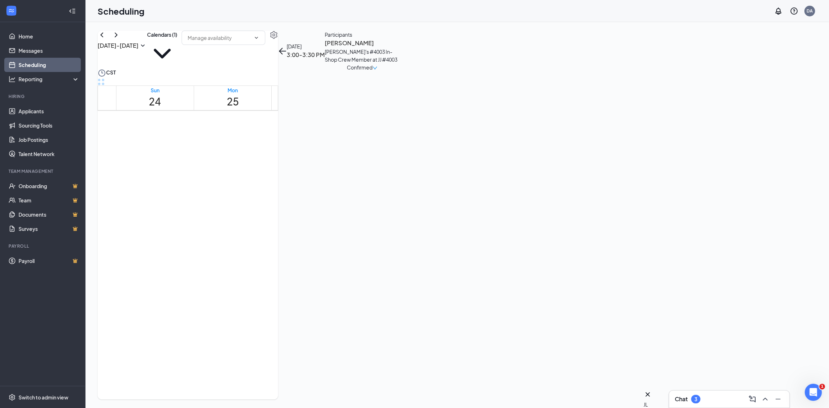
click at [304, 242] on div "1" at bounding box center [309, 238] width 25 height 7
click at [399, 48] on h3 "[PERSON_NAME]" at bounding box center [362, 42] width 75 height 9
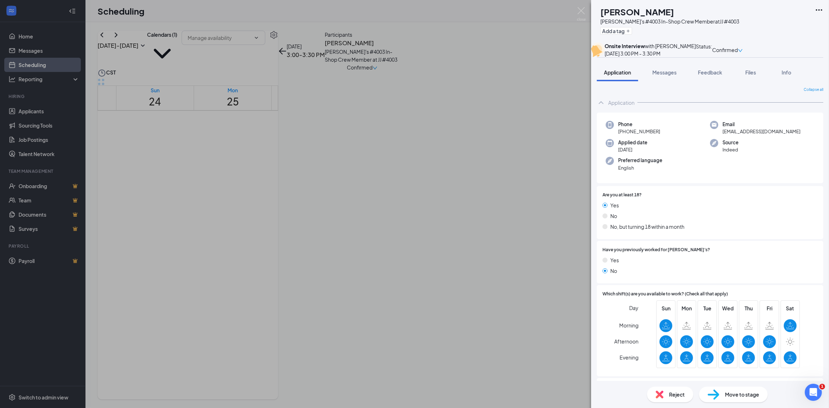
click at [743, 50] on icon "down" at bounding box center [740, 50] width 5 height 5
click at [776, 121] on span "Cancel" at bounding box center [772, 125] width 49 height 8
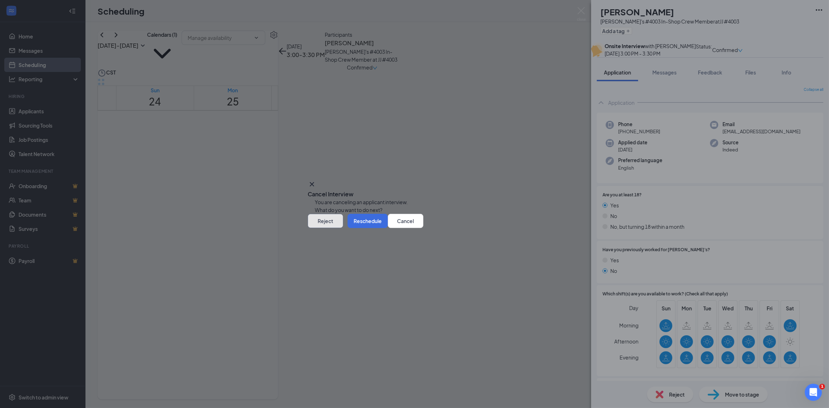
click at [343, 228] on button "Reject" at bounding box center [326, 221] width 36 height 14
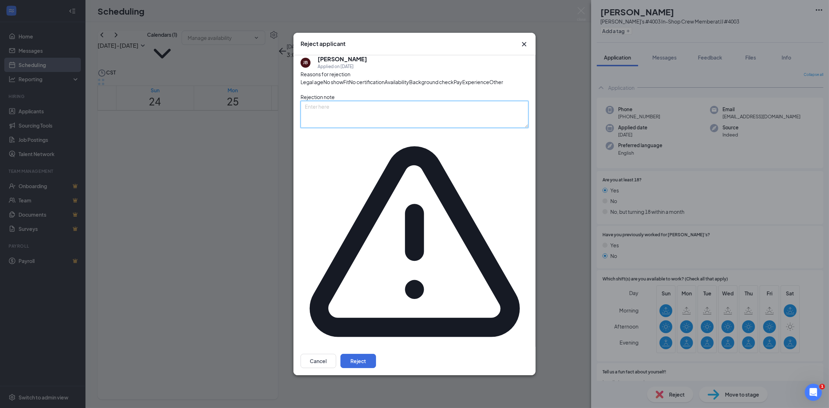
click at [360, 128] on textarea at bounding box center [414, 114] width 228 height 27
type textarea "Position Filled"
click at [376, 353] on button "Reject" at bounding box center [358, 360] width 36 height 14
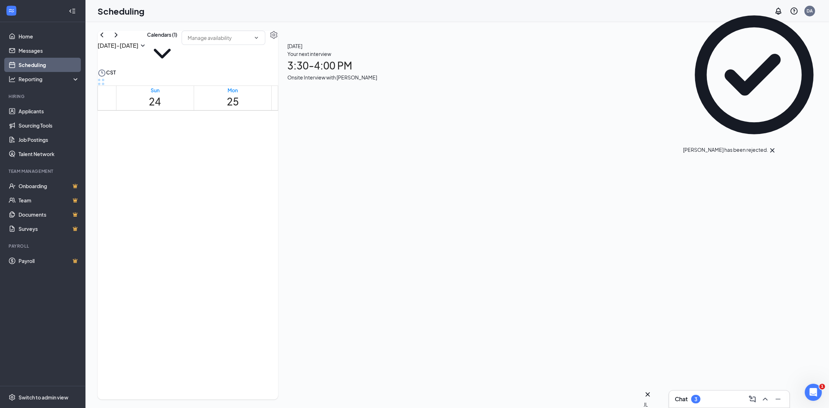
click at [300, 235] on div "1" at bounding box center [313, 231] width 28 height 7
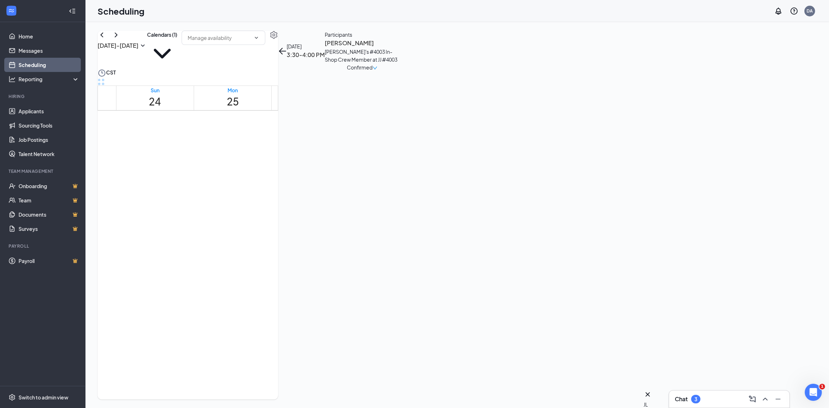
click at [399, 48] on h3 "[PERSON_NAME]" at bounding box center [362, 42] width 75 height 9
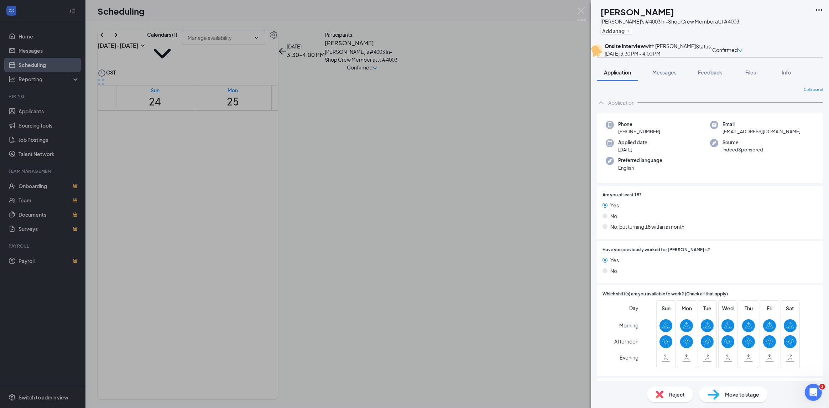
click at [743, 50] on div "Confirmed" at bounding box center [727, 49] width 31 height 15
drag, startPoint x: 703, startPoint y: 119, endPoint x: 702, endPoint y: 115, distance: 4.1
click at [702, 110] on div "Application" at bounding box center [710, 102] width 226 height 14
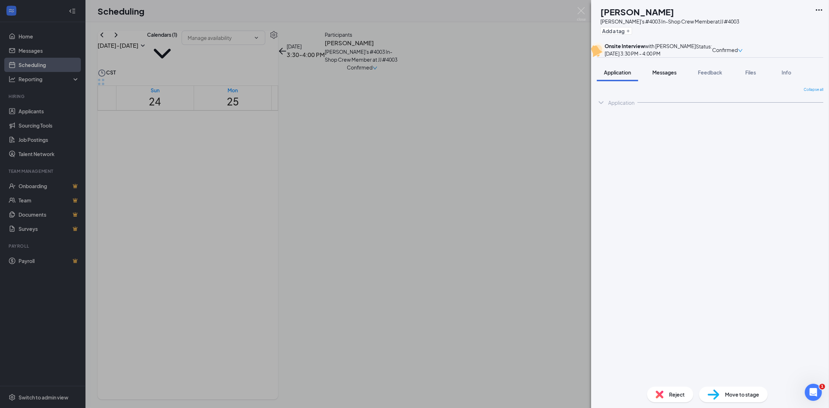
click at [664, 75] on span "Messages" at bounding box center [664, 72] width 24 height 6
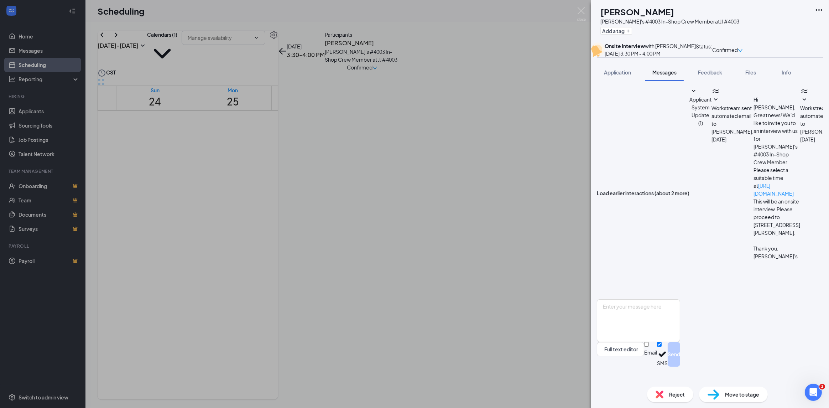
scroll to position [126, 0]
click at [652, 336] on textarea at bounding box center [638, 320] width 83 height 43
paste textarea "Good morning. I just wanted to reach out and let you know this position has bee…"
type textarea "Good morning. I just wanted to reach out and let you know this position has bee…"
click at [680, 366] on button "Send" at bounding box center [673, 354] width 12 height 25
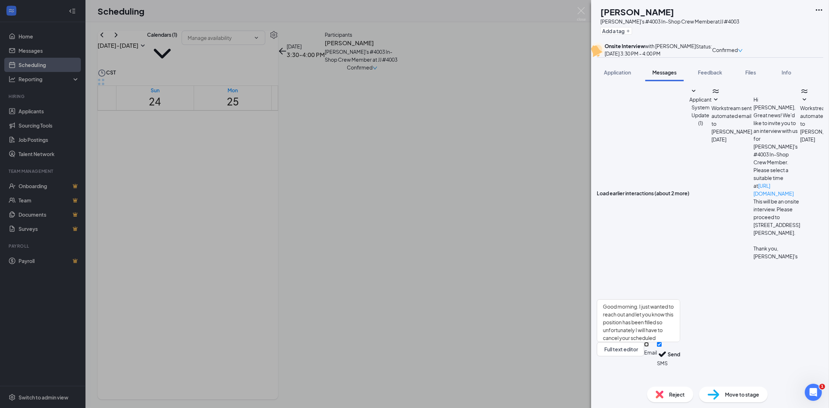
click at [649, 346] on input "Email" at bounding box center [646, 344] width 5 height 5
checkbox input "true"
click at [680, 368] on div "Good morning. I just wanted to reach out and let you know this position has bee…" at bounding box center [638, 333] width 83 height 69
click at [680, 368] on button "Send" at bounding box center [673, 355] width 12 height 27
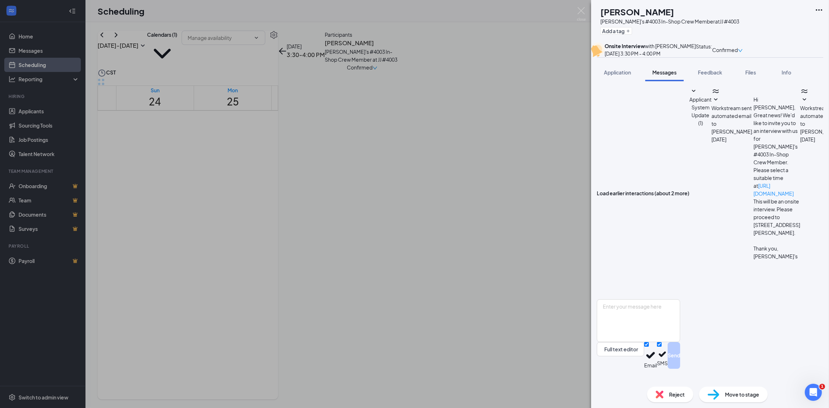
click at [743, 51] on icon "down" at bounding box center [740, 50] width 5 height 5
click at [773, 121] on span "Cancel" at bounding box center [772, 125] width 49 height 8
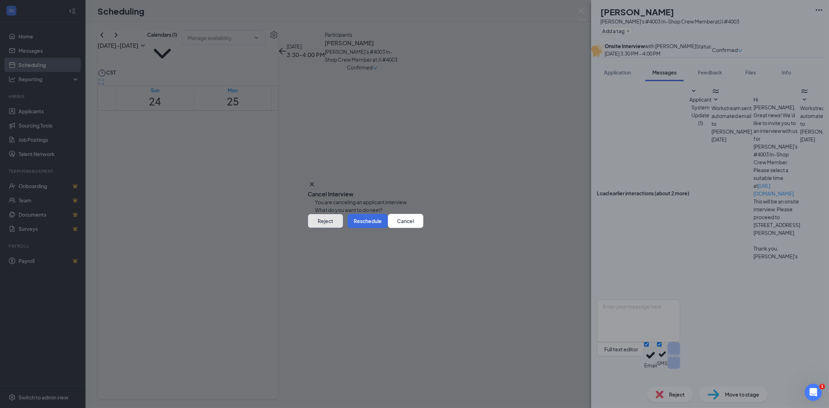
click at [343, 228] on button "Reject" at bounding box center [326, 221] width 36 height 14
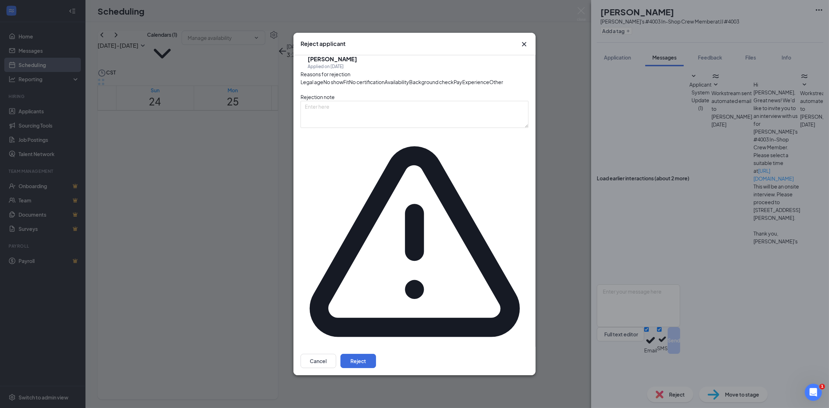
scroll to position [350, 0]
click at [346, 128] on textarea at bounding box center [414, 114] width 228 height 27
type textarea "Position filled"
click at [376, 353] on button "Reject" at bounding box center [358, 360] width 36 height 14
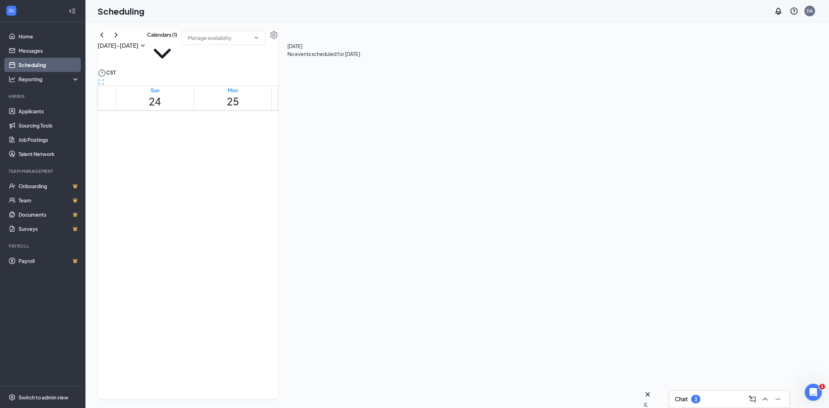
click at [378, 235] on div "1" at bounding box center [391, 231] width 28 height 7
click at [459, 235] on div "1" at bounding box center [469, 231] width 28 height 7
click at [533, 228] on span "3:30-4:00 PM" at bounding box center [547, 223] width 28 height 7
